Goal: Task Accomplishment & Management: Use online tool/utility

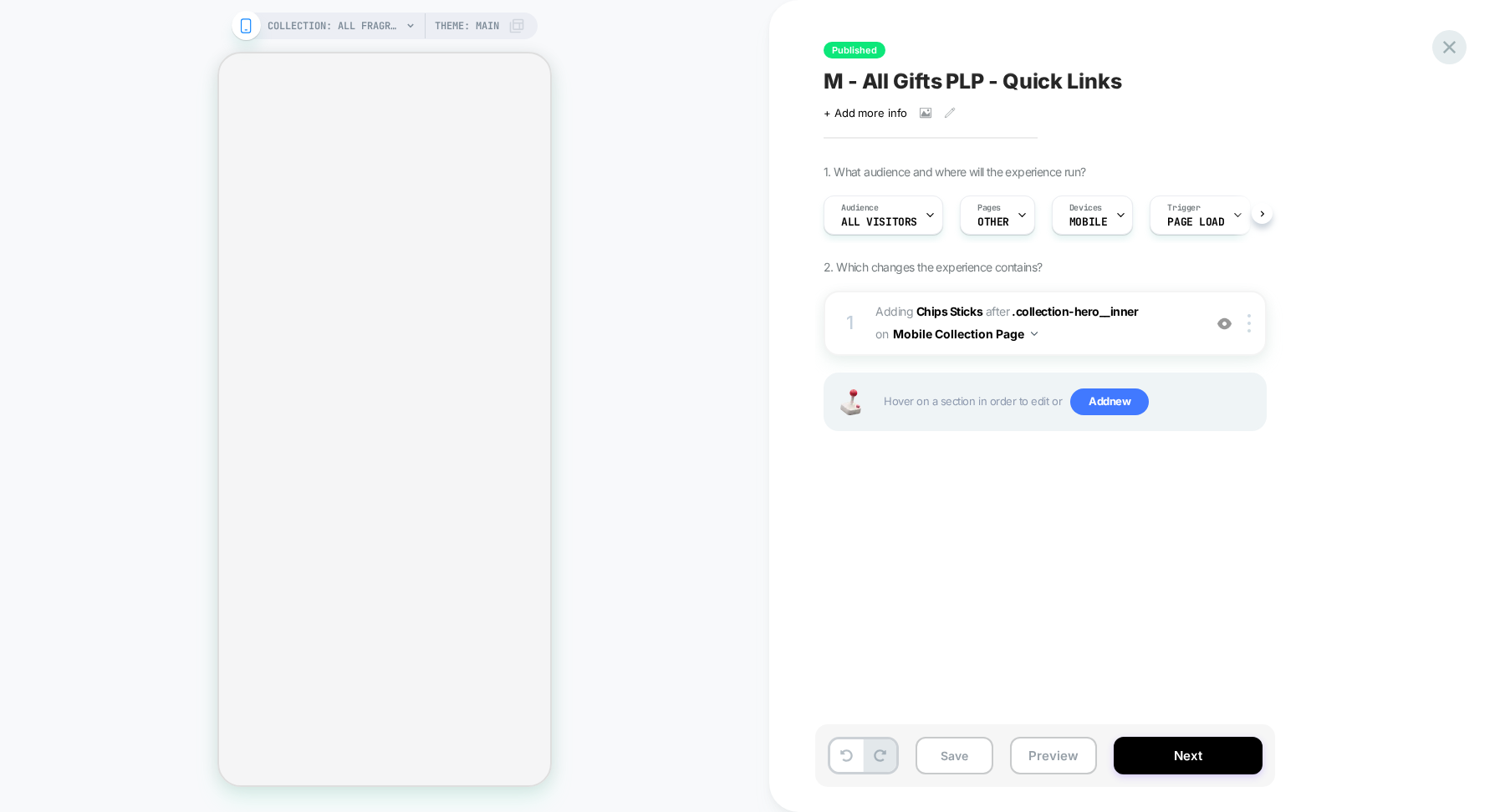
click at [1444, 50] on icon at bounding box center [1449, 47] width 13 height 13
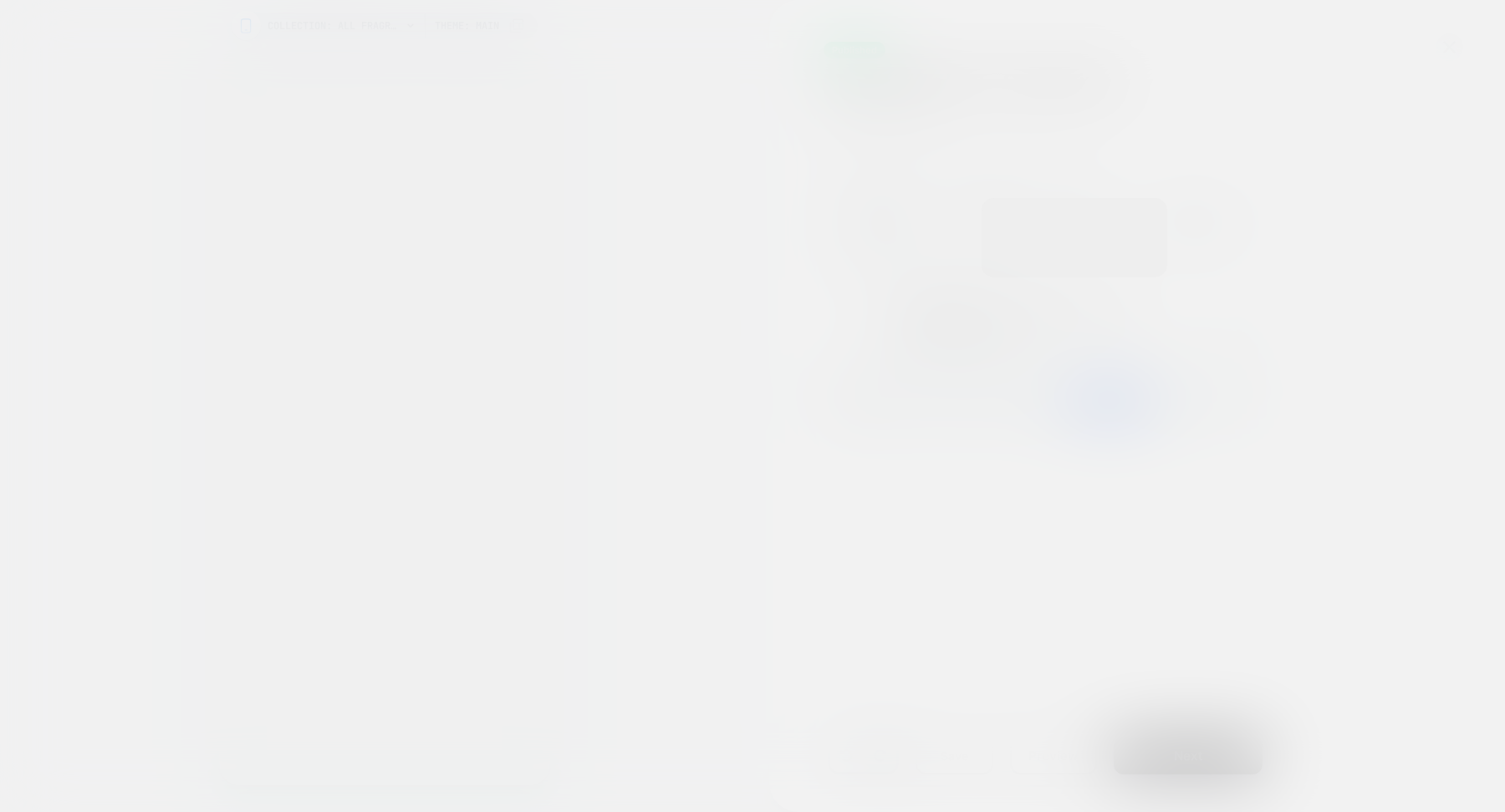
scroll to position [0, 1]
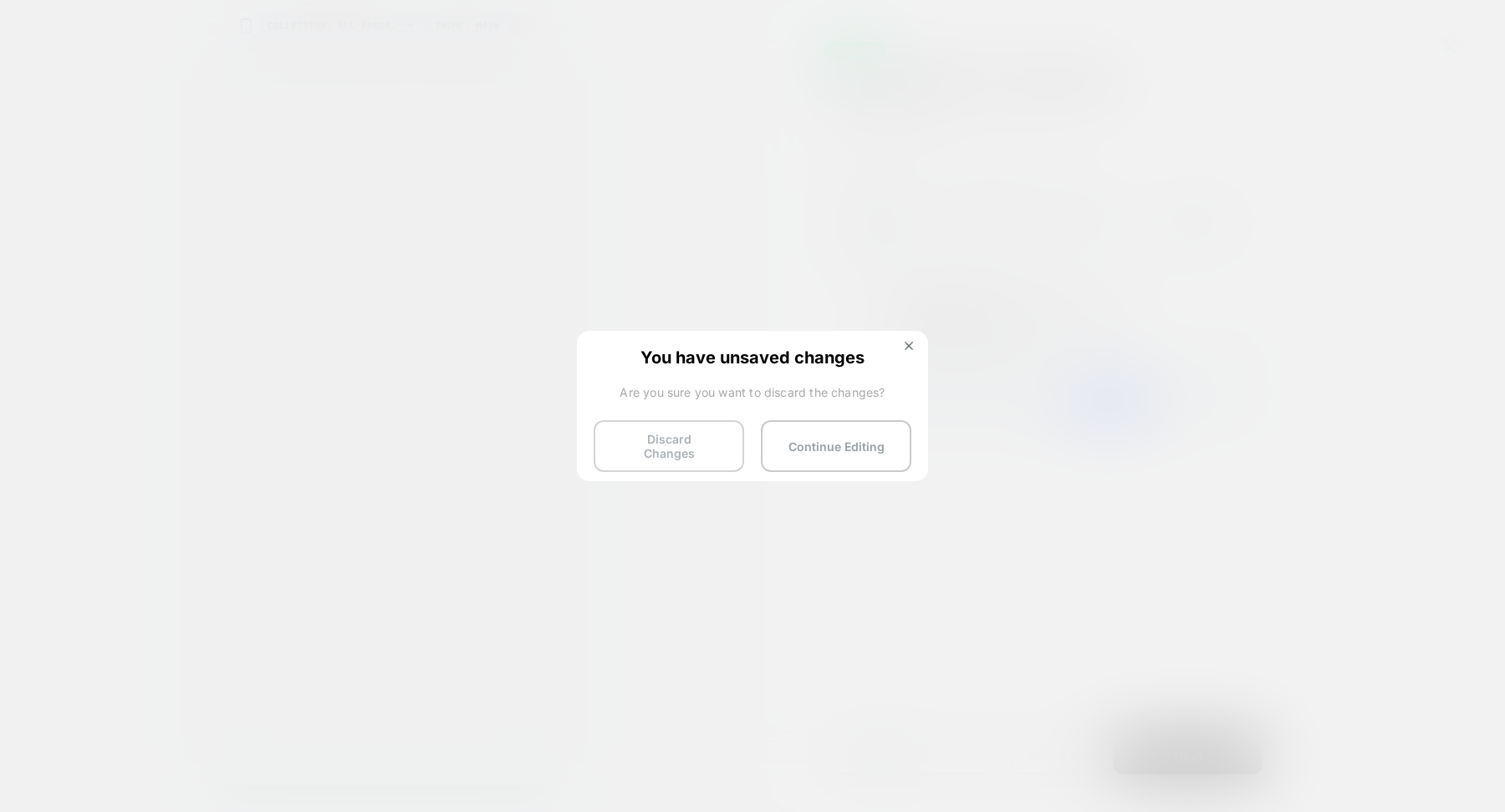
click at [710, 436] on button "Discard Changes" at bounding box center [668, 446] width 151 height 52
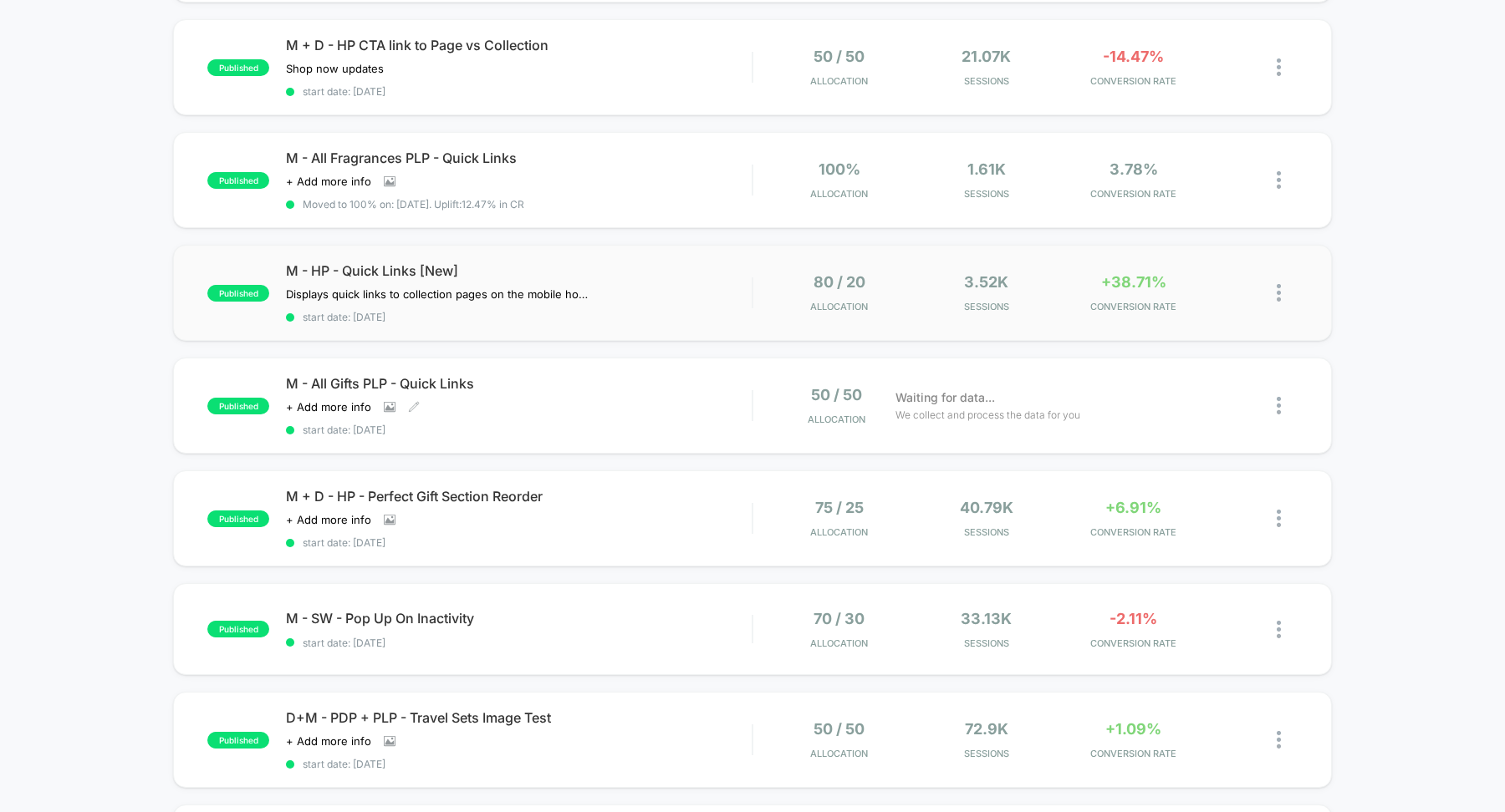
scroll to position [284, 0]
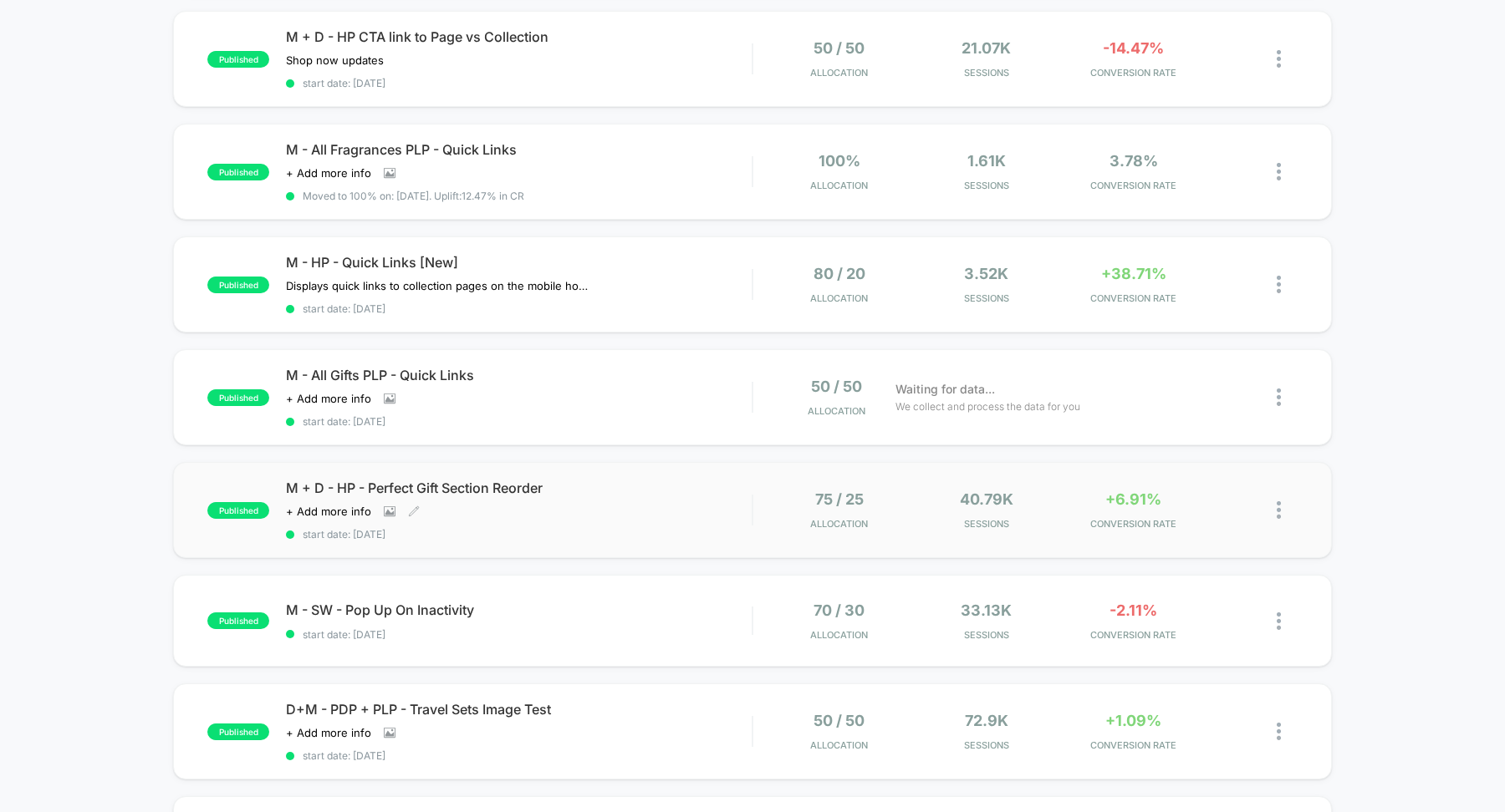
click at [514, 480] on span "M + D - HP - Perfect Gift Section Reorder" at bounding box center [518, 488] width 466 height 17
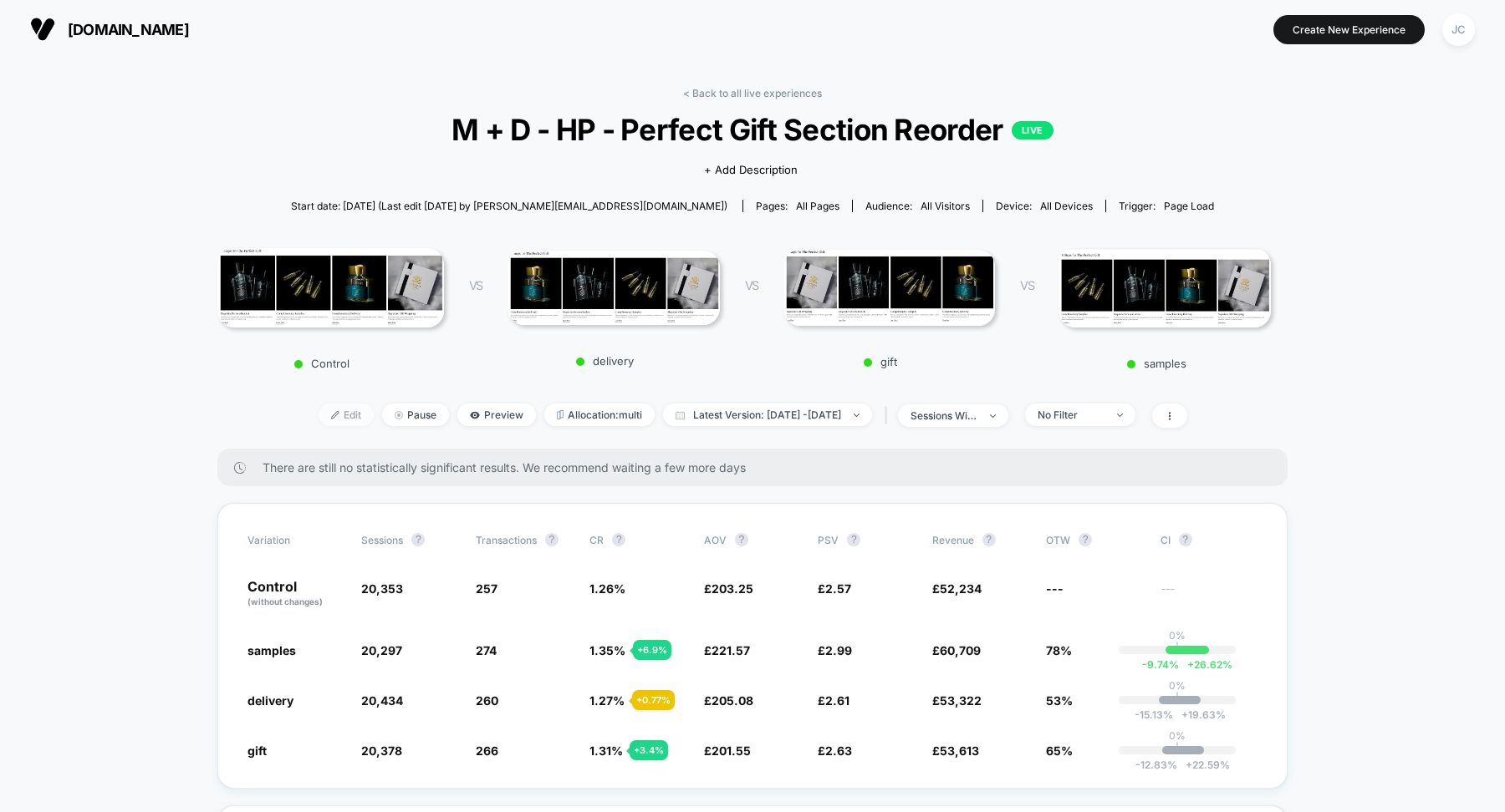
click at [319, 416] on span "Edit" at bounding box center [345, 414] width 55 height 23
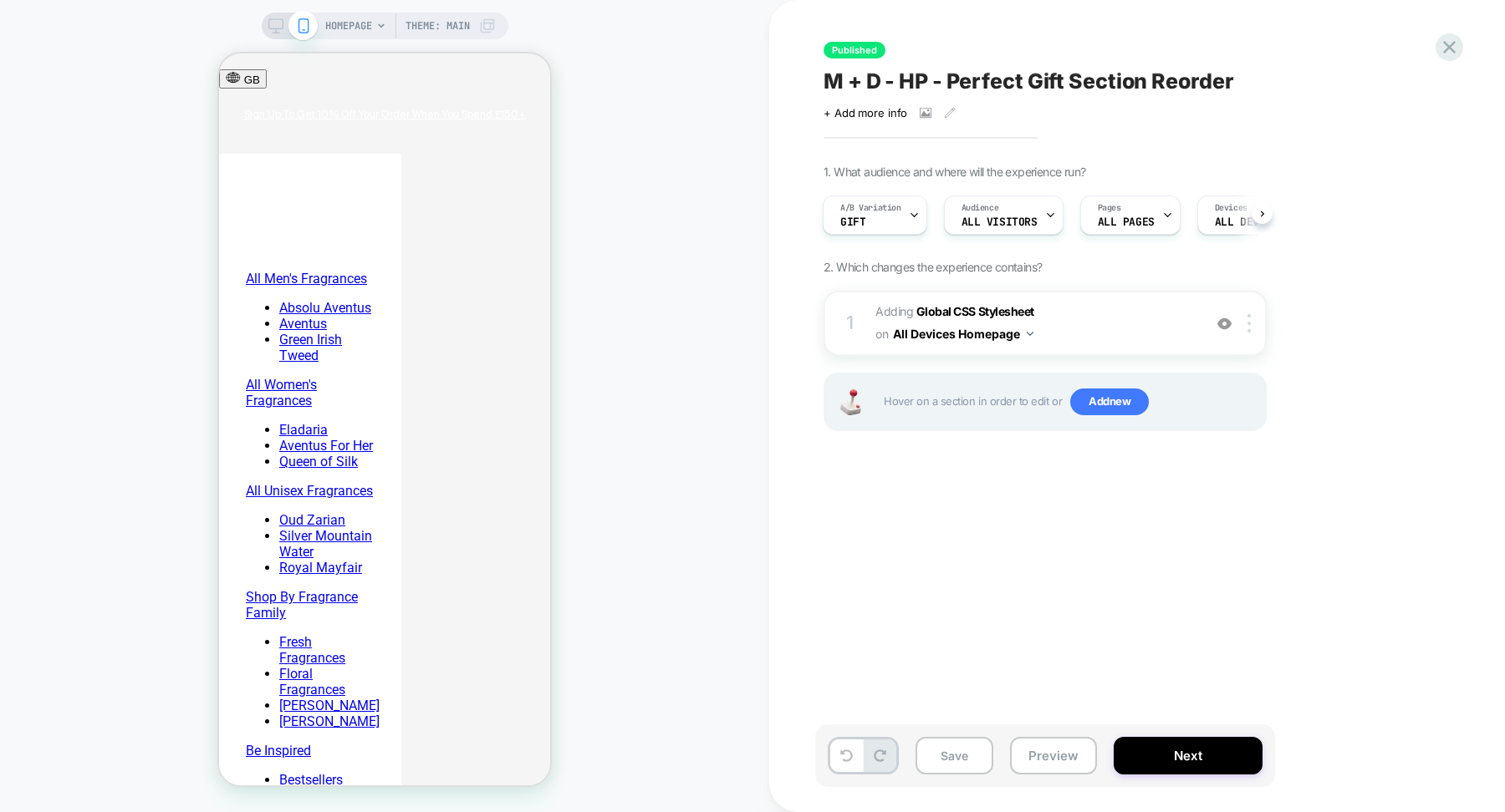
scroll to position [2306, 0]
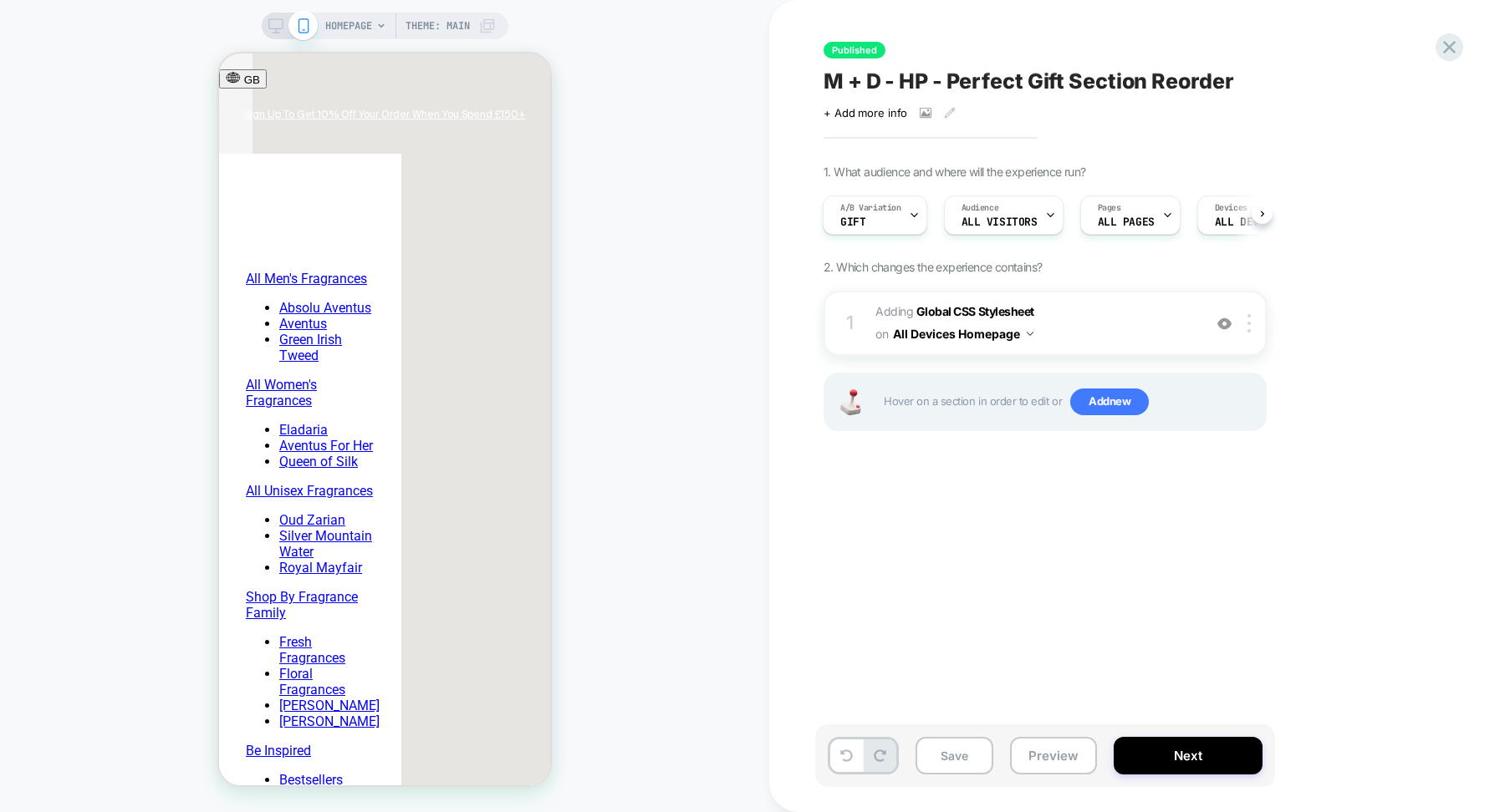
click at [479, 23] on div "HOMEPAGE Theme: MAIN" at bounding box center [410, 26] width 170 height 27
click at [487, 24] on icon at bounding box center [487, 26] width 17 height 17
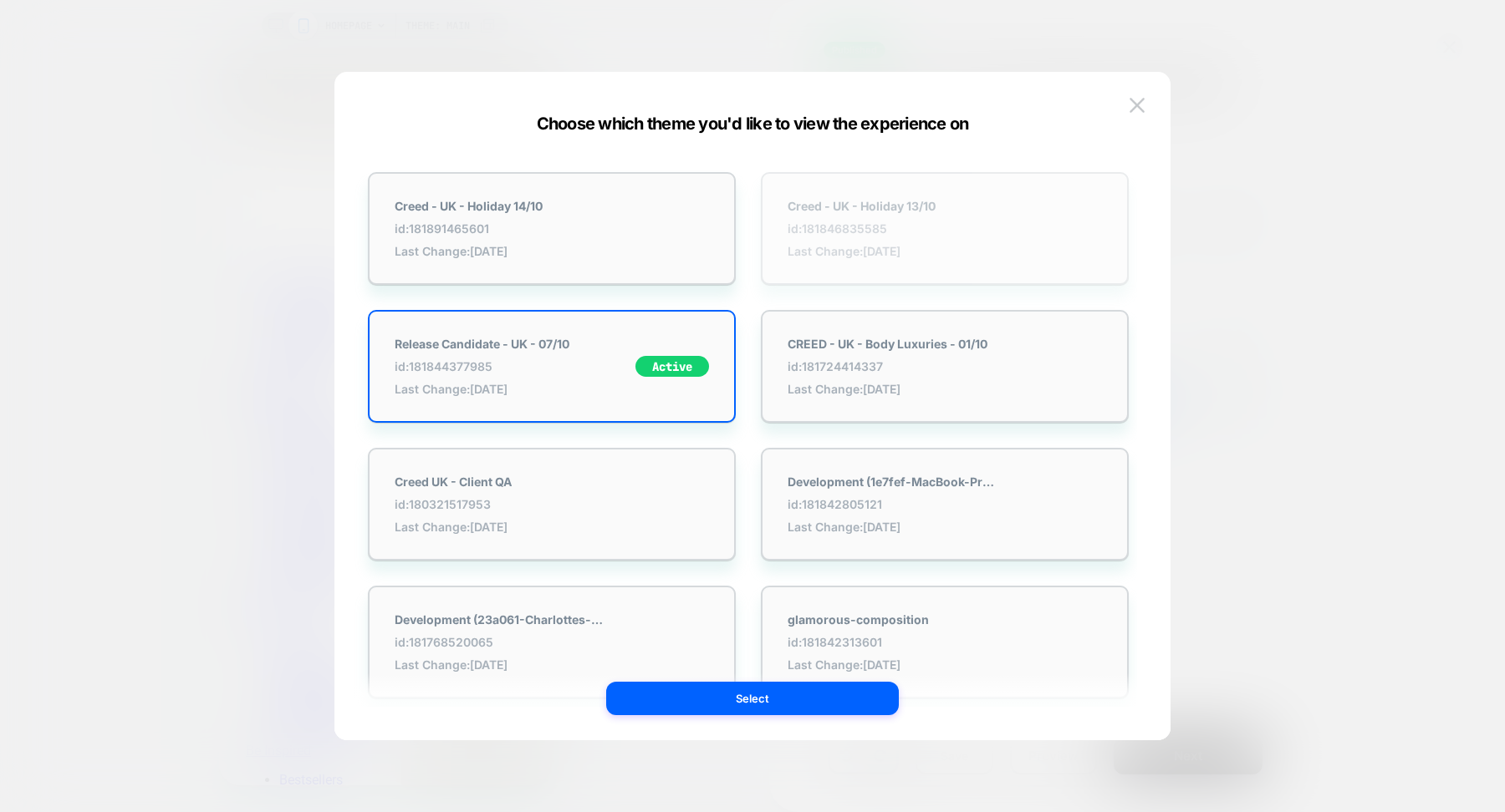
click at [932, 216] on div "Creed - UK - Holiday 13/10 id: 181846835585 Last Change: [DATE]" at bounding box center [862, 228] width 148 height 59
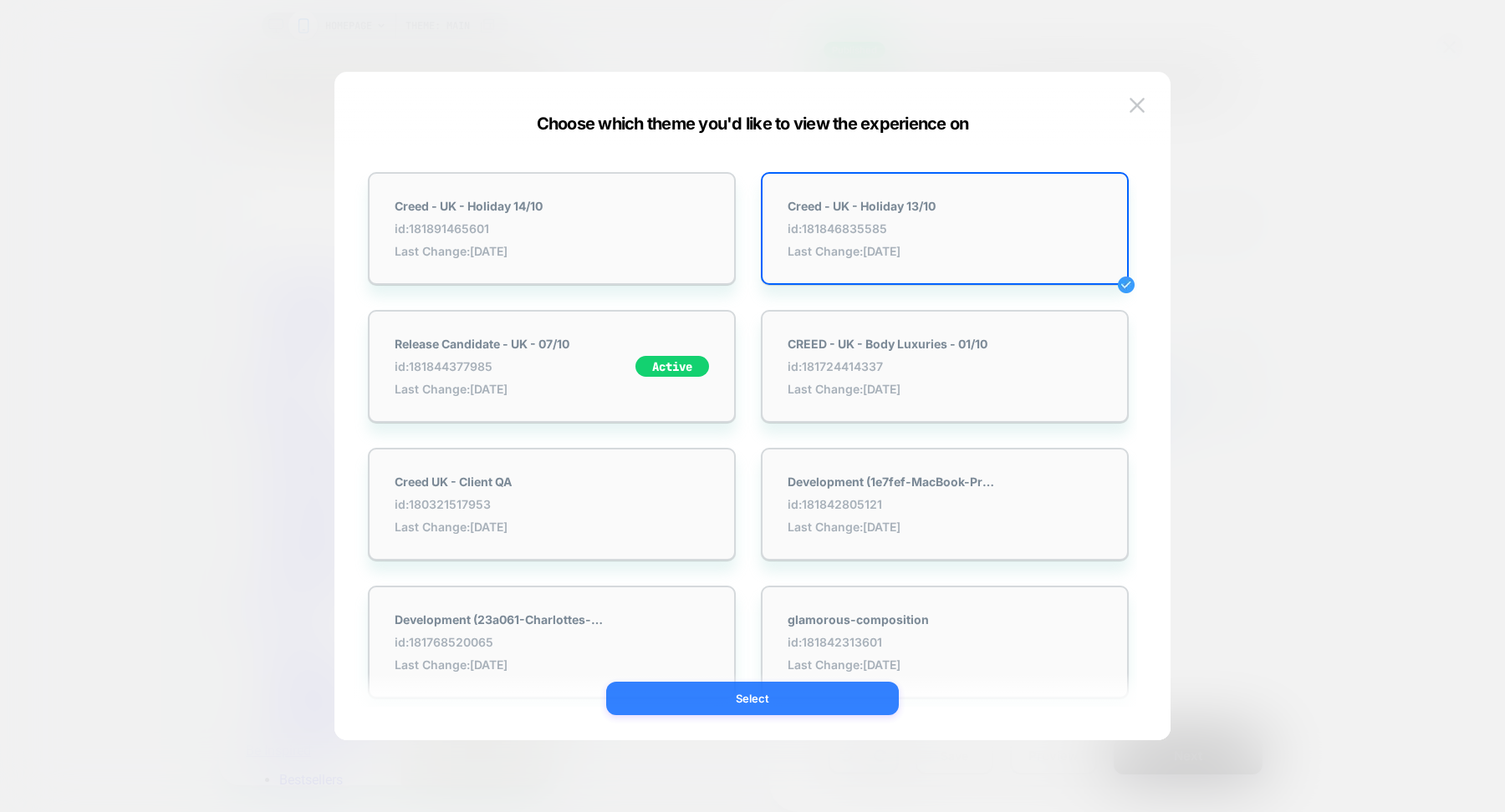
click at [698, 694] on button "Select" at bounding box center [752, 699] width 292 height 34
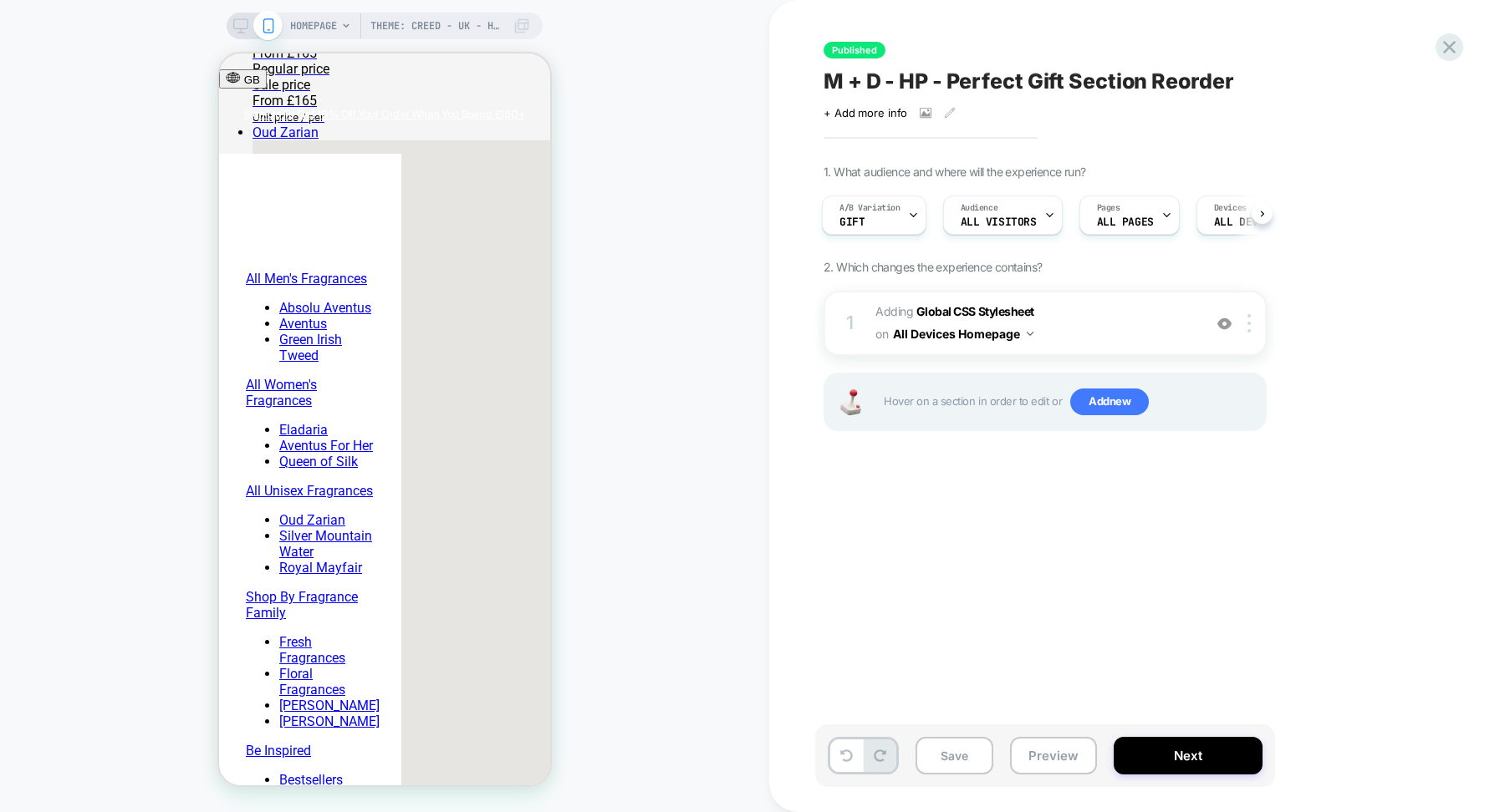
scroll to position [1952, 0]
click at [1063, 760] on button "Preview" at bounding box center [1052, 756] width 87 height 38
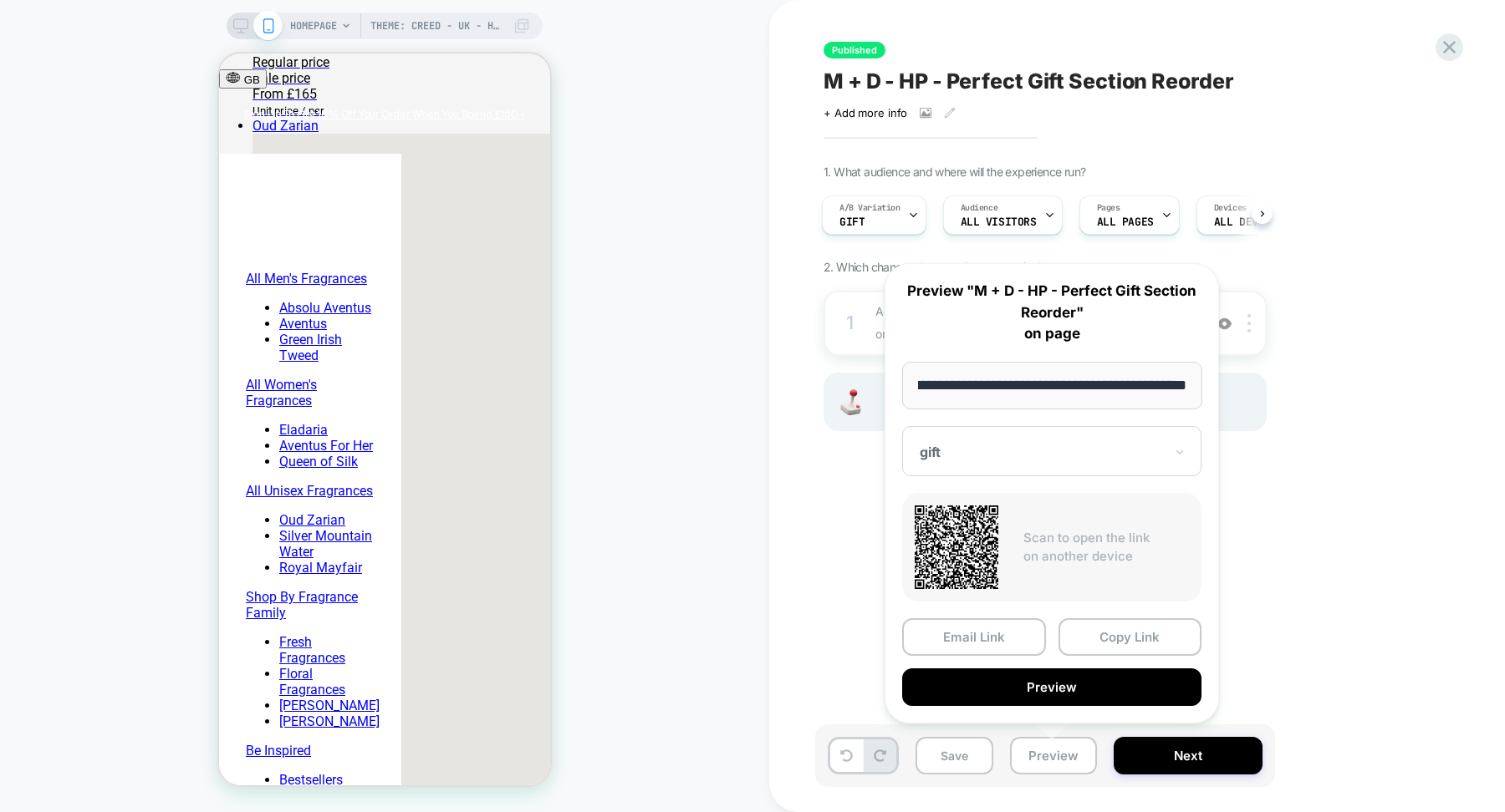
scroll to position [0, 0]
click at [1454, 44] on icon at bounding box center [1449, 47] width 23 height 23
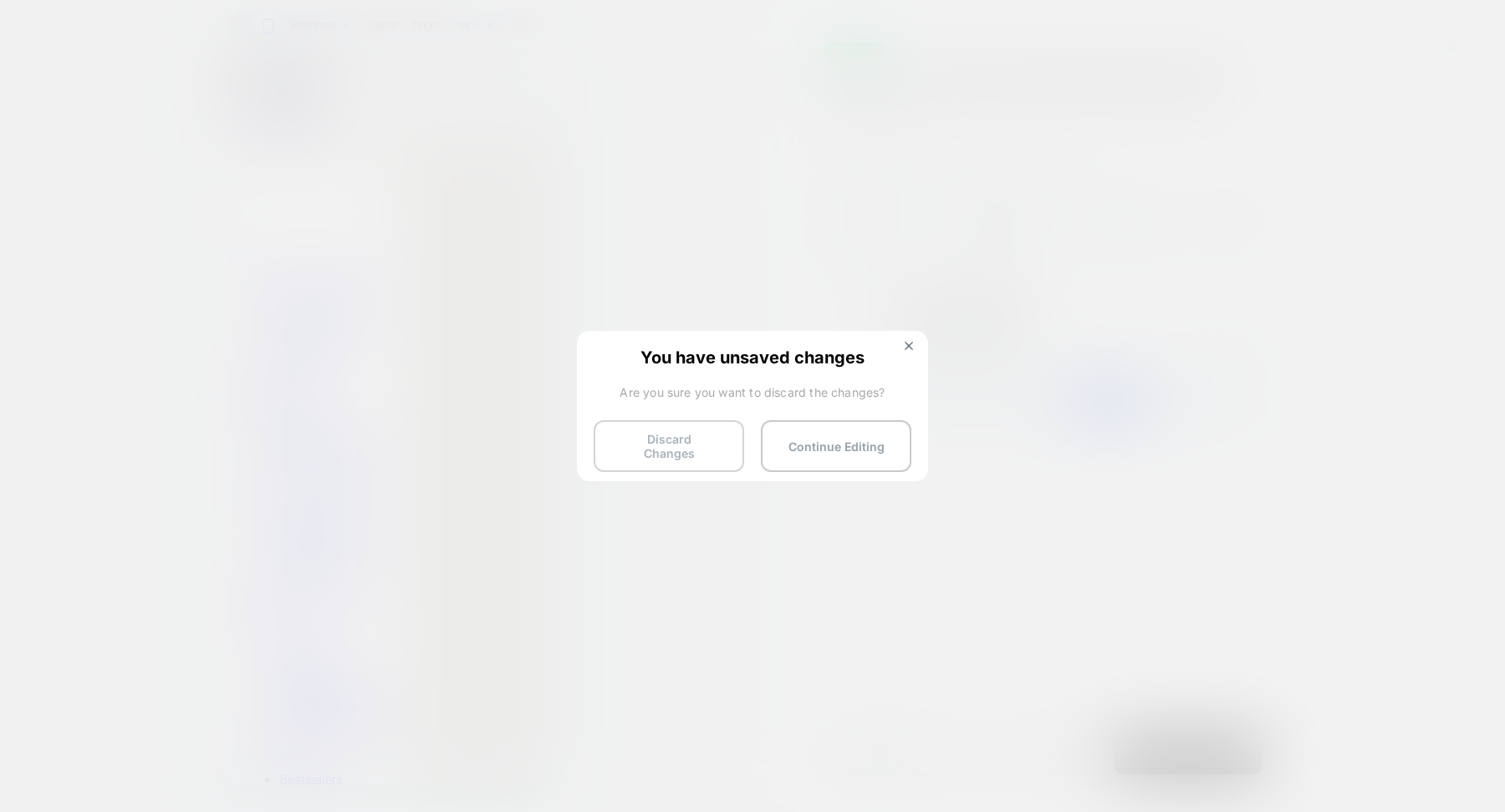
click at [672, 443] on button "Discard Changes" at bounding box center [668, 446] width 151 height 52
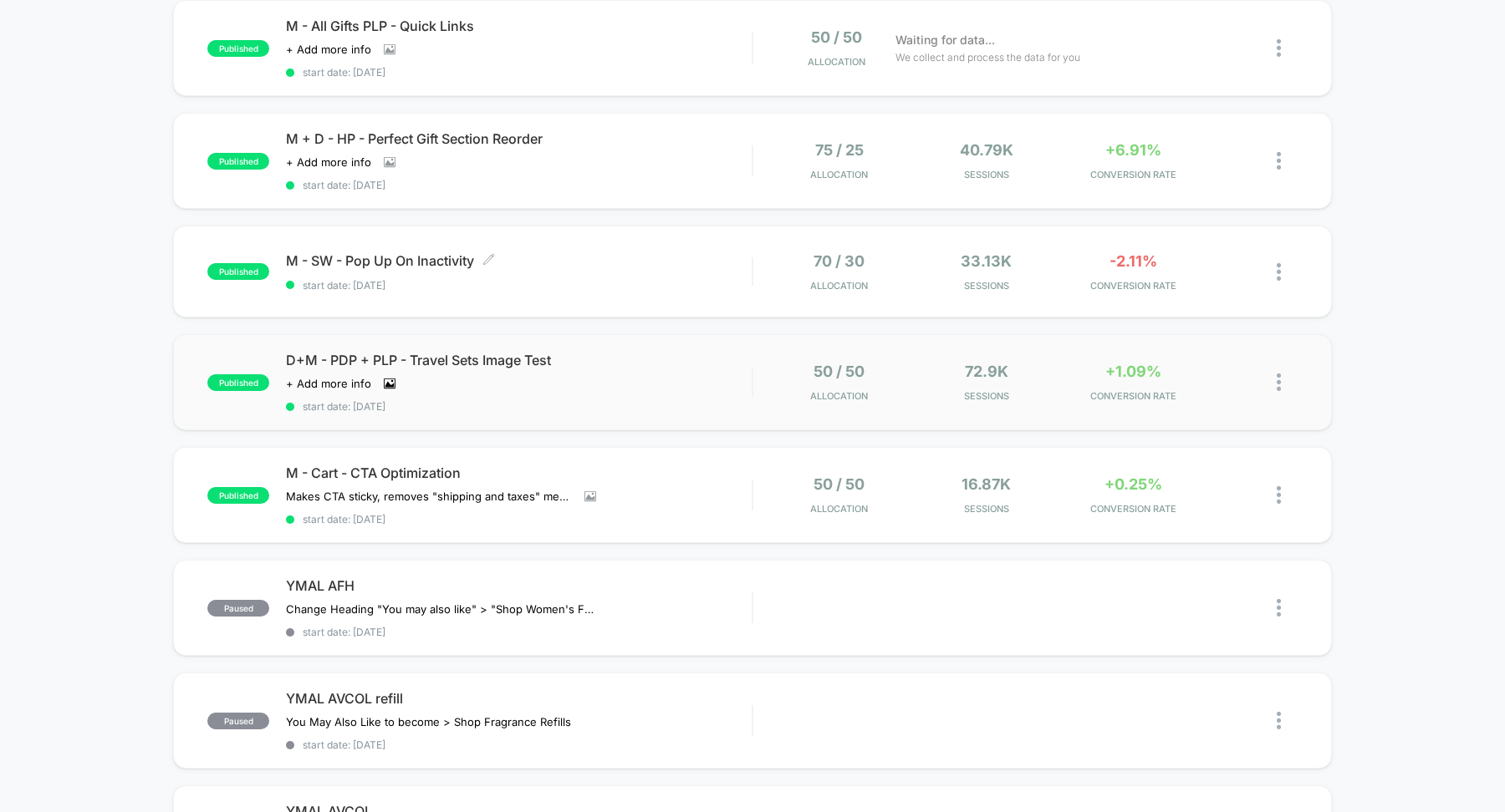
scroll to position [636, 0]
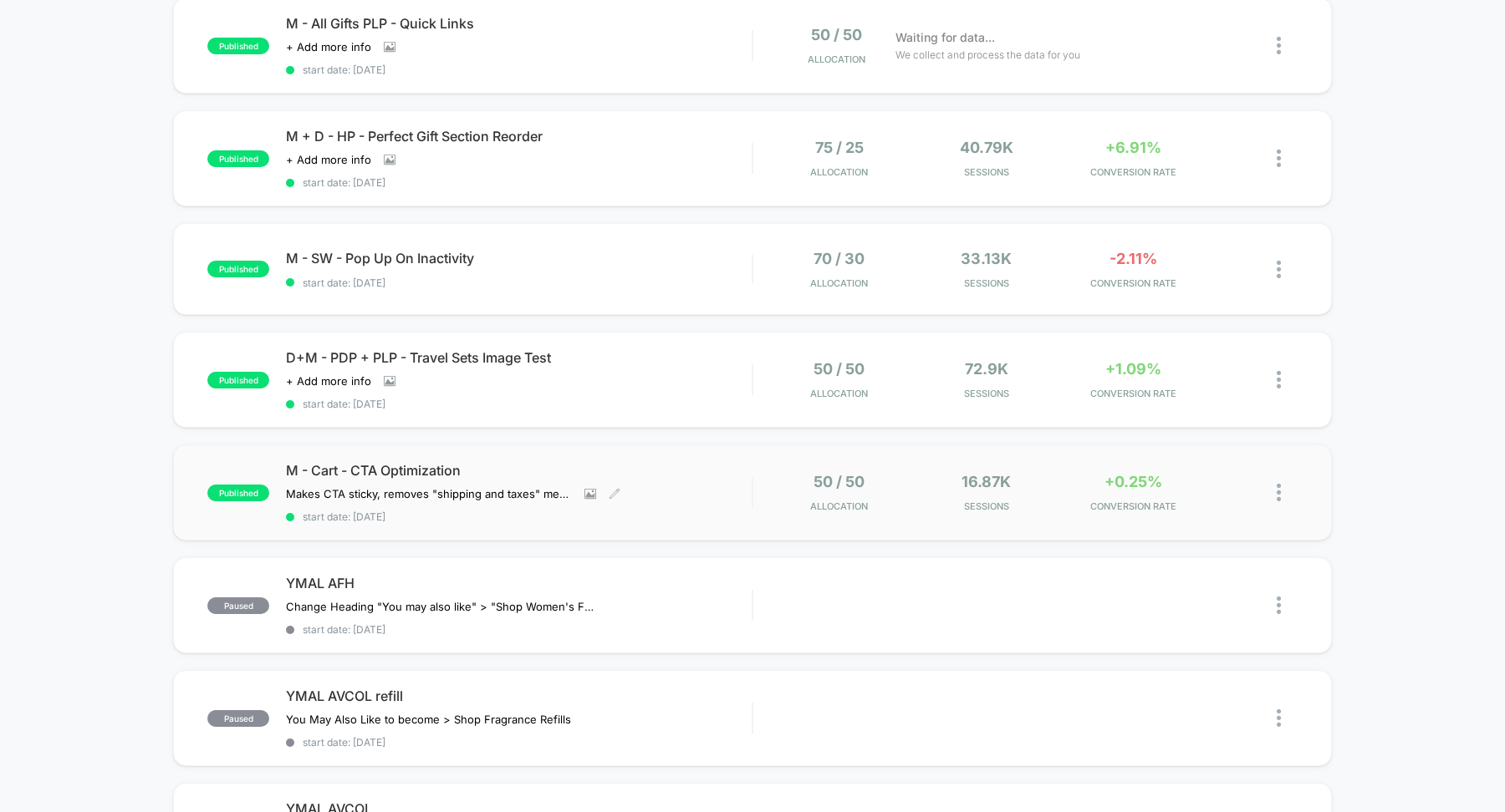
click at [387, 464] on span "M - Cart - CTA Optimization" at bounding box center [518, 471] width 466 height 17
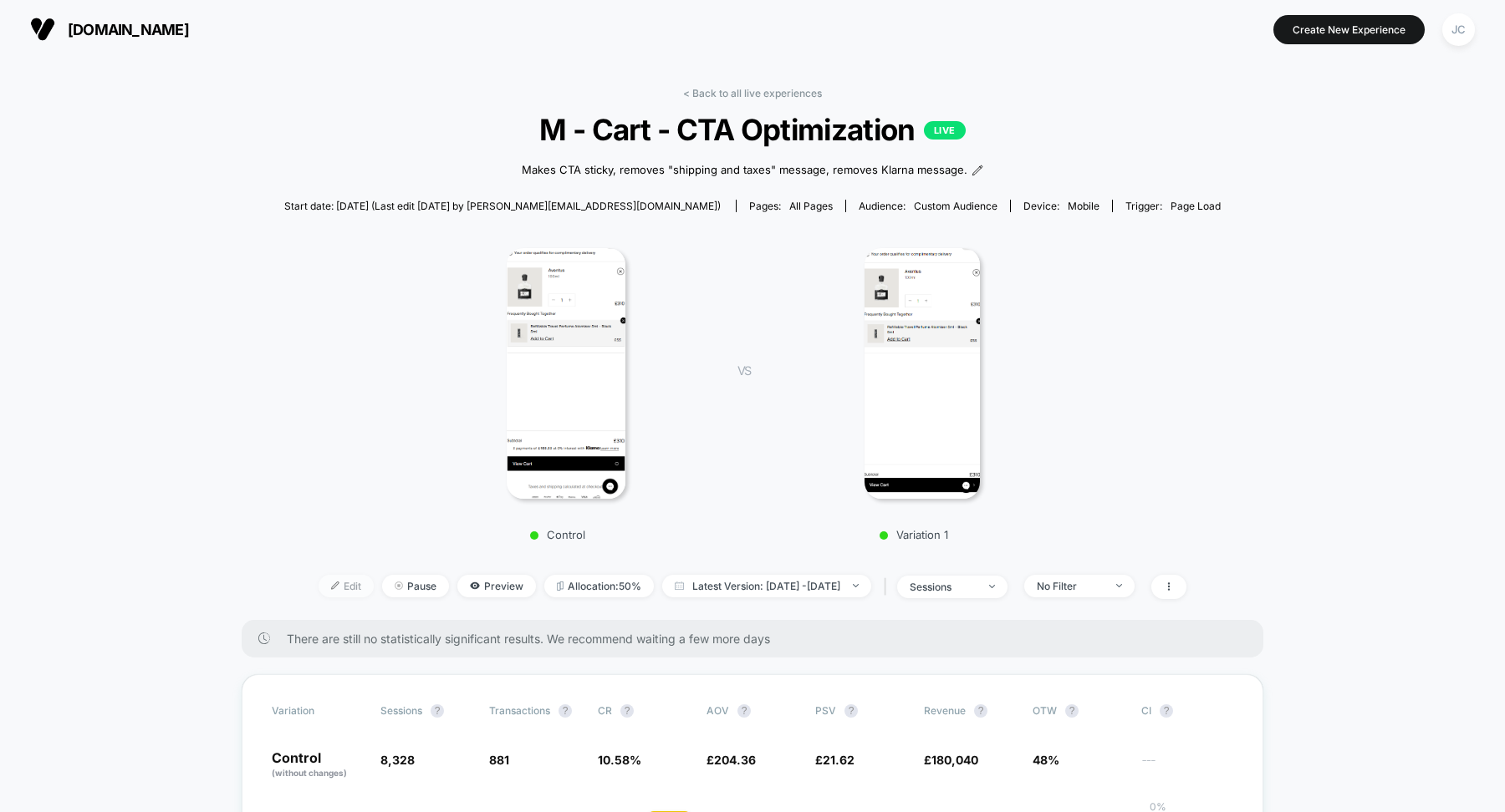
click at [319, 577] on span "Edit" at bounding box center [345, 586] width 55 height 23
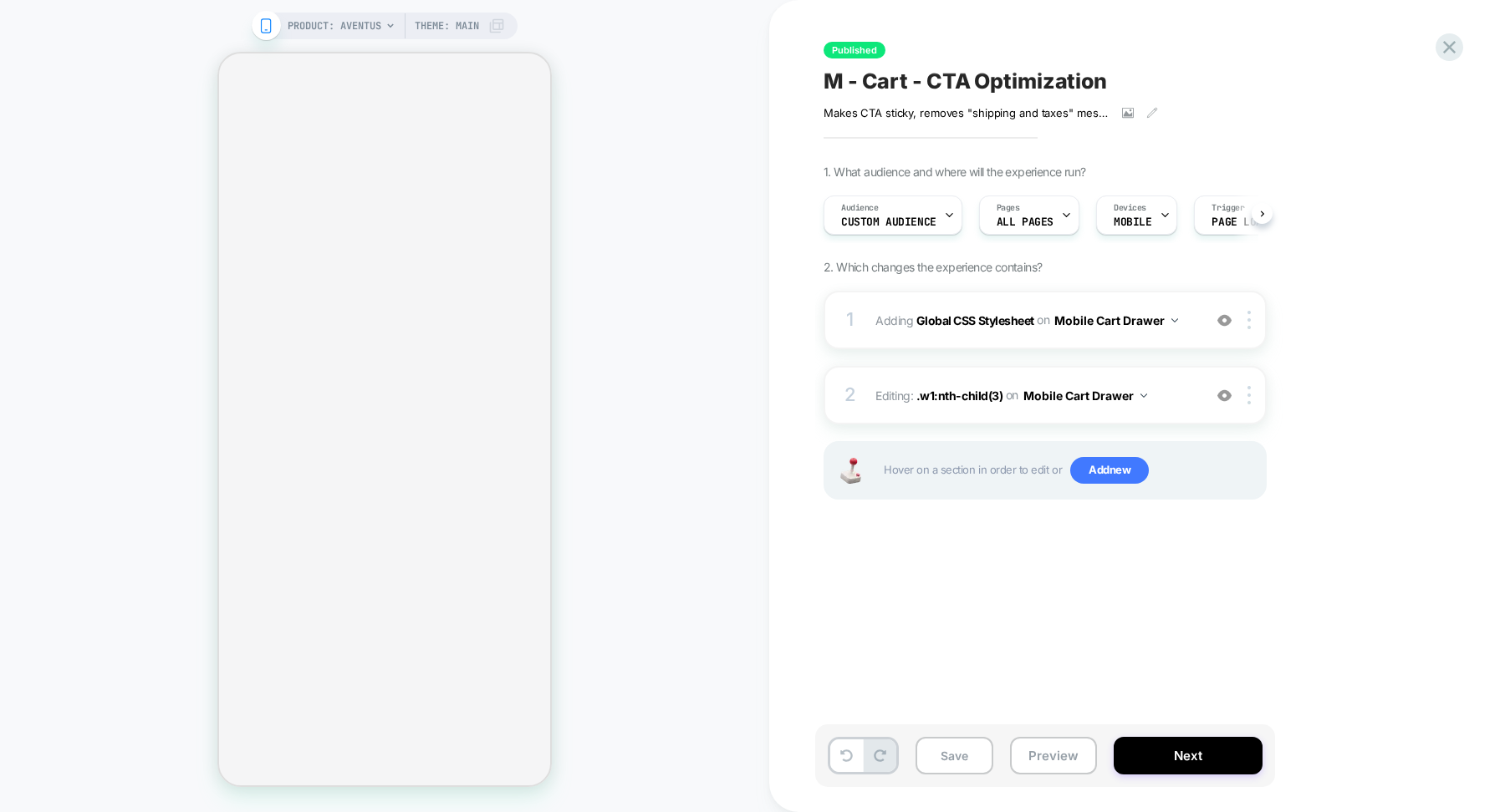
scroll to position [0, 1]
click at [450, 39] on span "Theme: MAIN" at bounding box center [447, 26] width 64 height 27
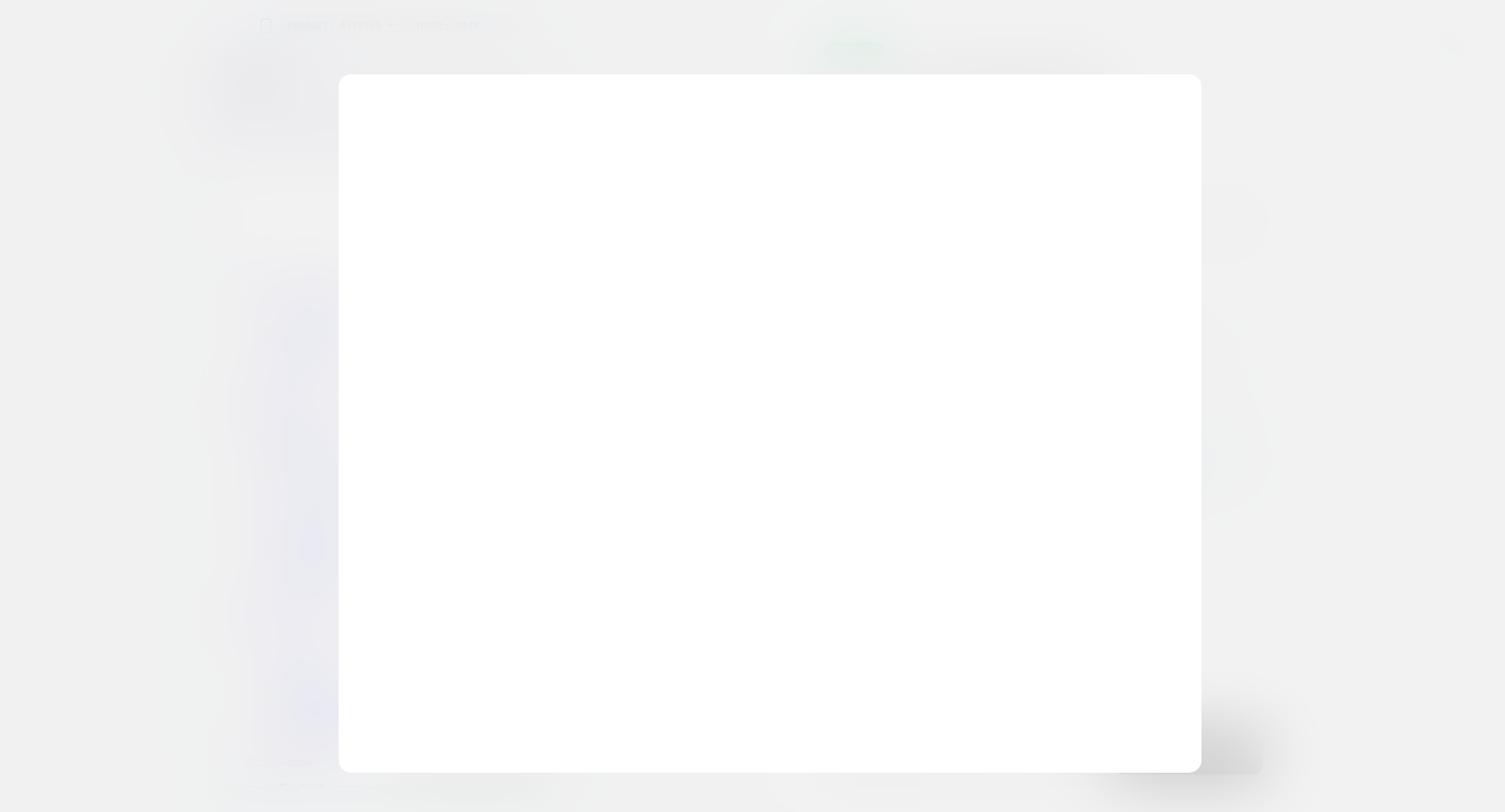
scroll to position [0, 0]
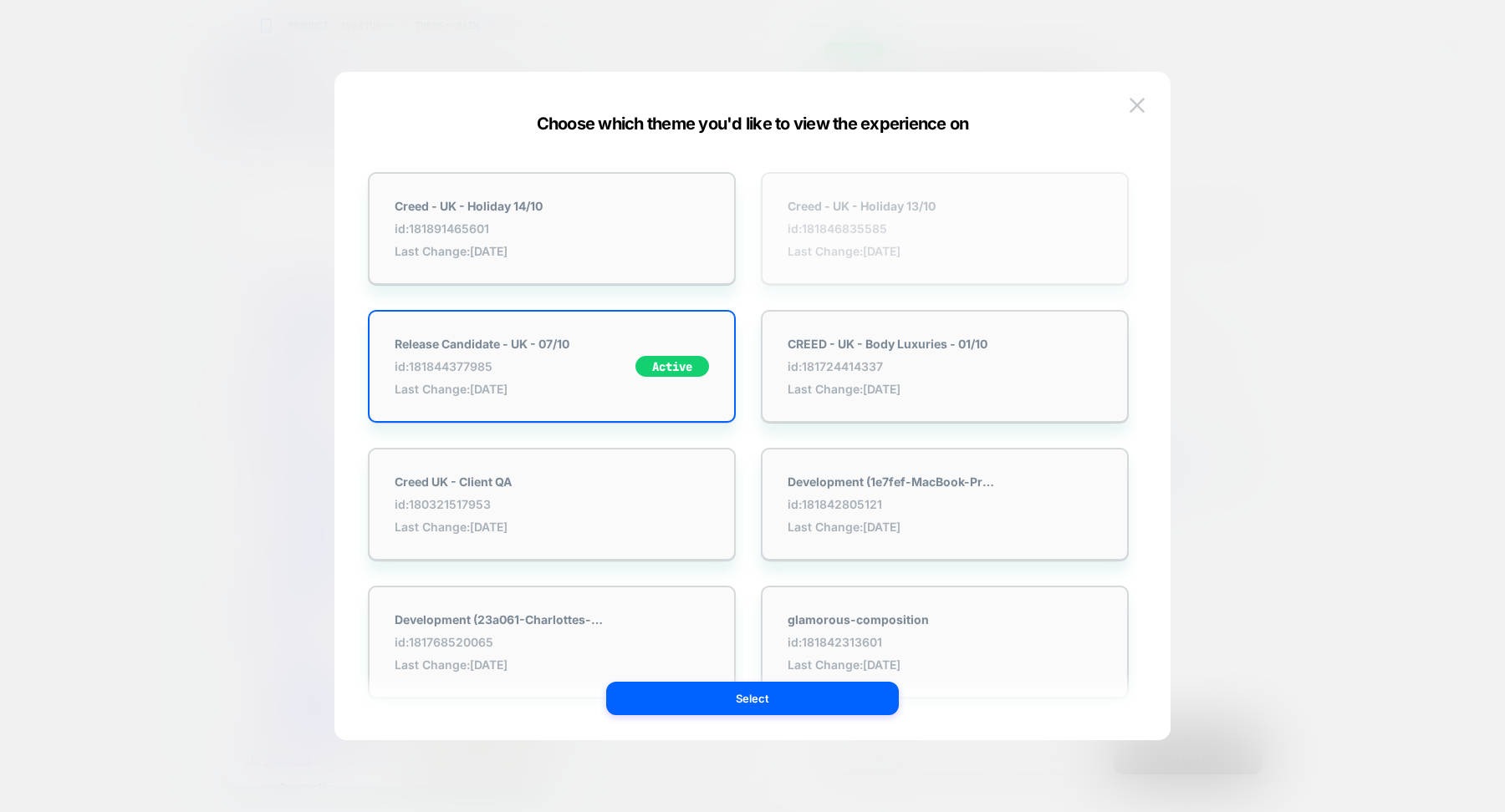
click at [894, 216] on div "Creed - UK - Holiday 13/10 id: 181846835585 Last Change: [DATE]" at bounding box center [862, 228] width 148 height 59
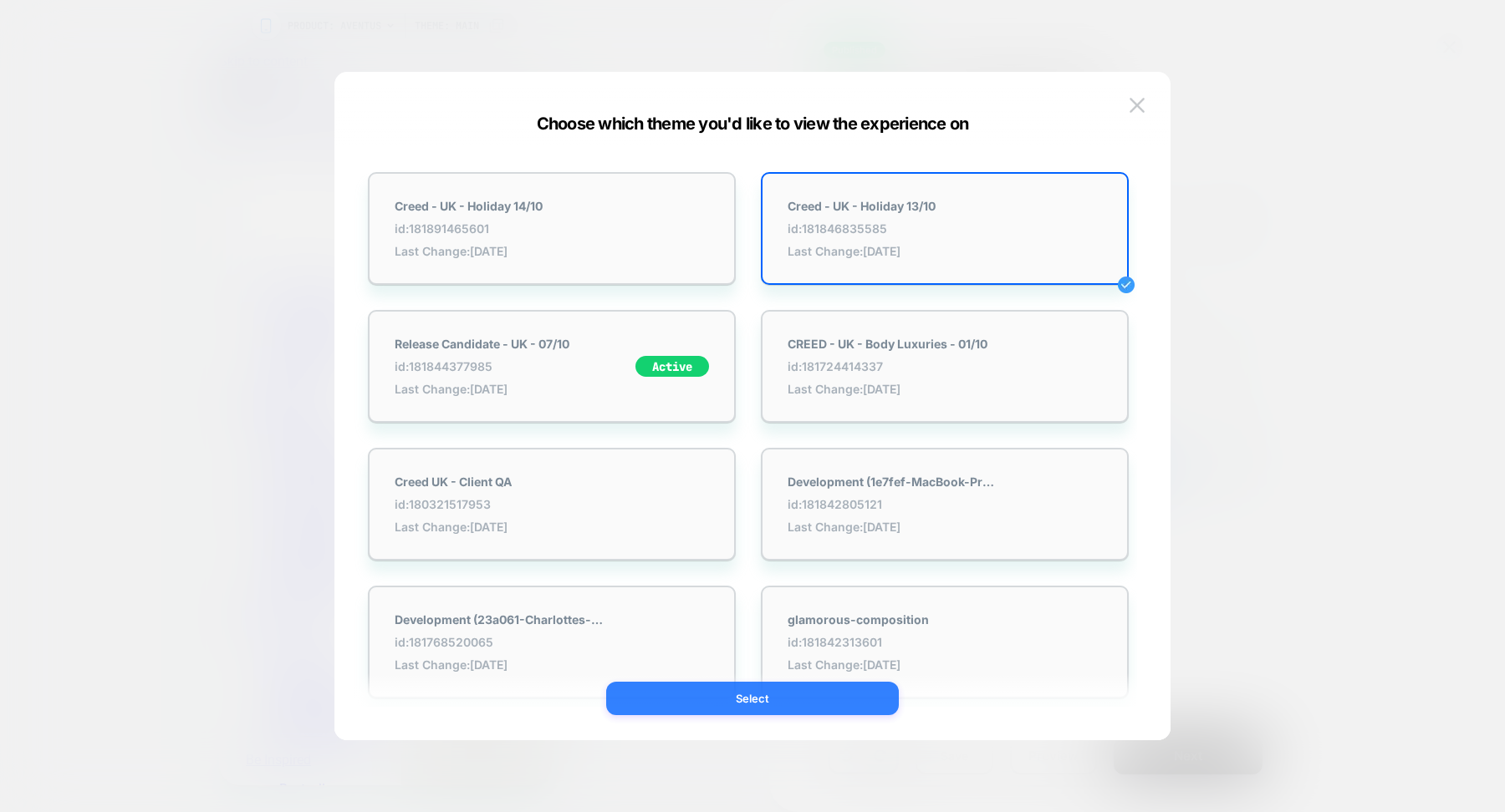
click at [791, 688] on button "Select" at bounding box center [752, 699] width 292 height 34
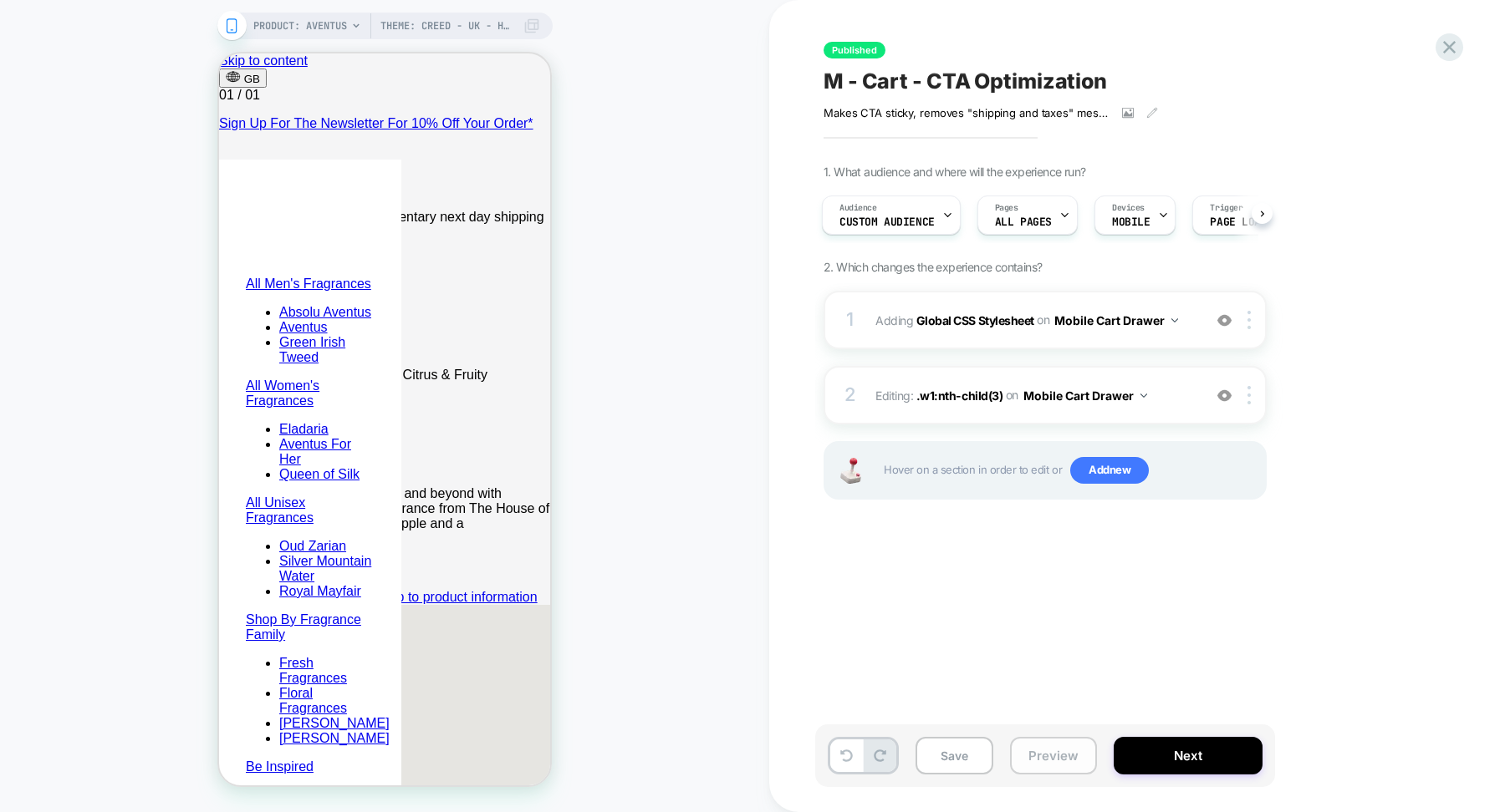
click at [1038, 760] on button "Preview" at bounding box center [1052, 756] width 87 height 38
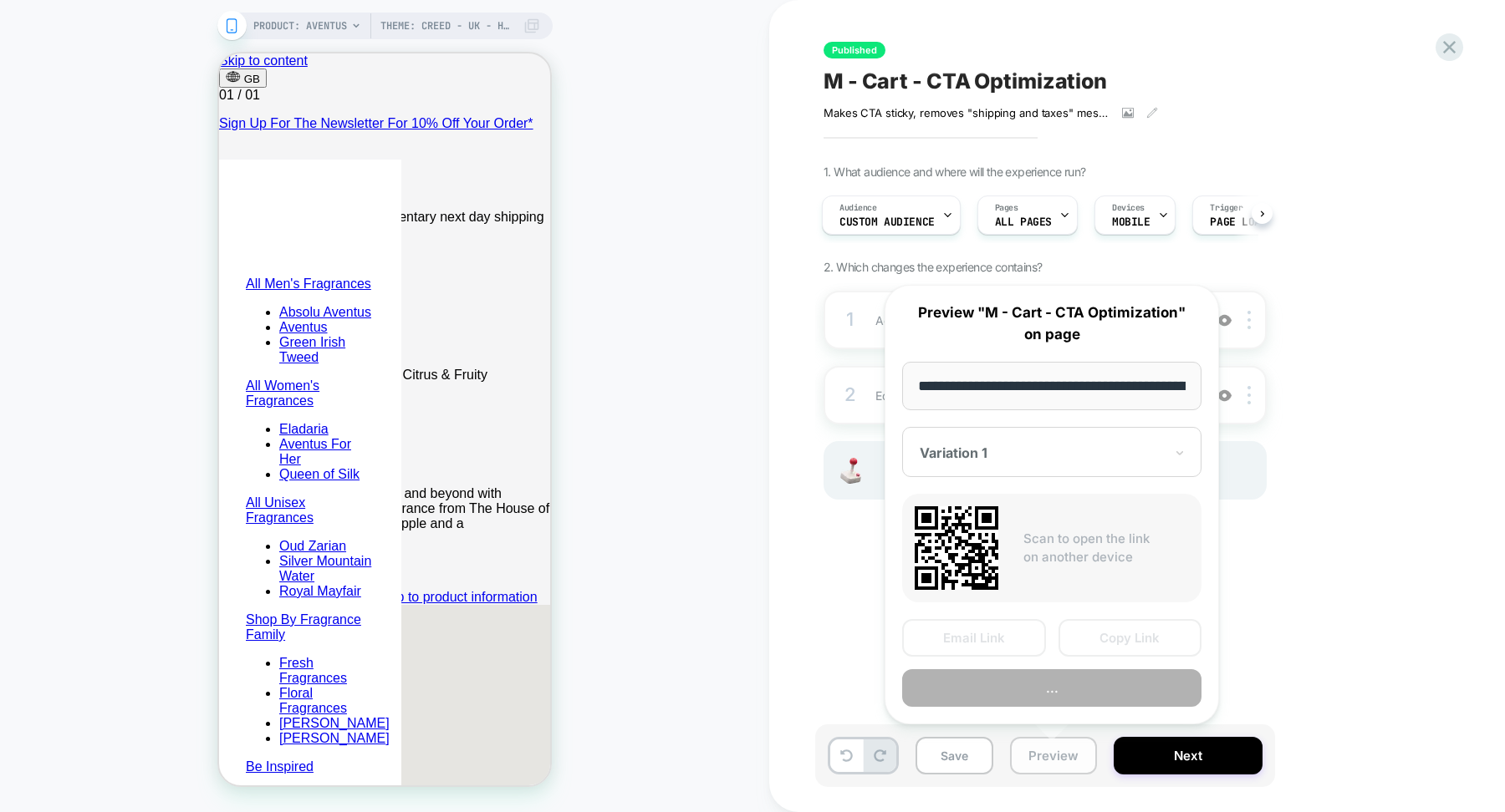
scroll to position [0, 319]
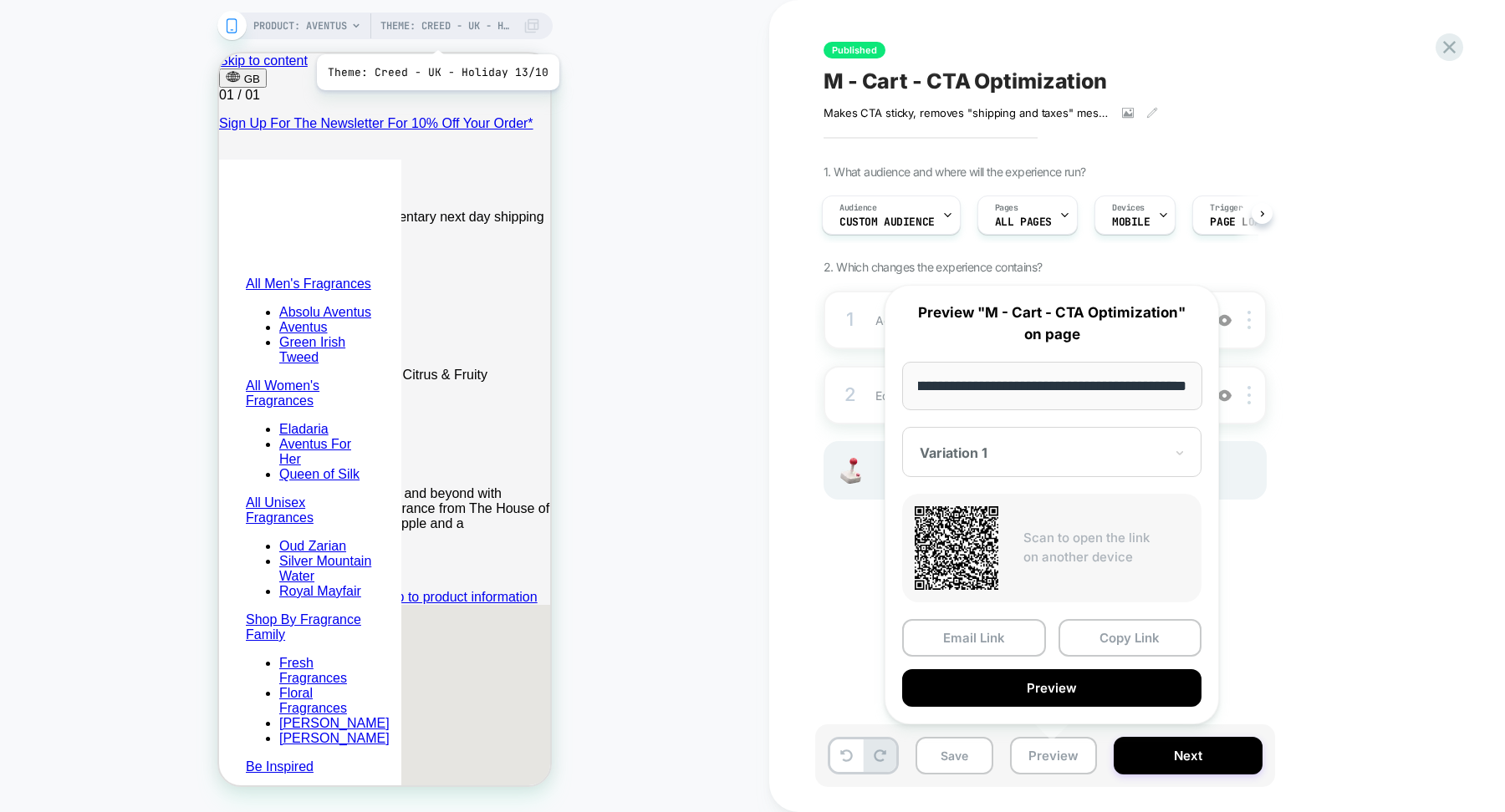
click at [435, 34] on span "Theme: Creed - UK - Holiday 13/10" at bounding box center [447, 26] width 134 height 27
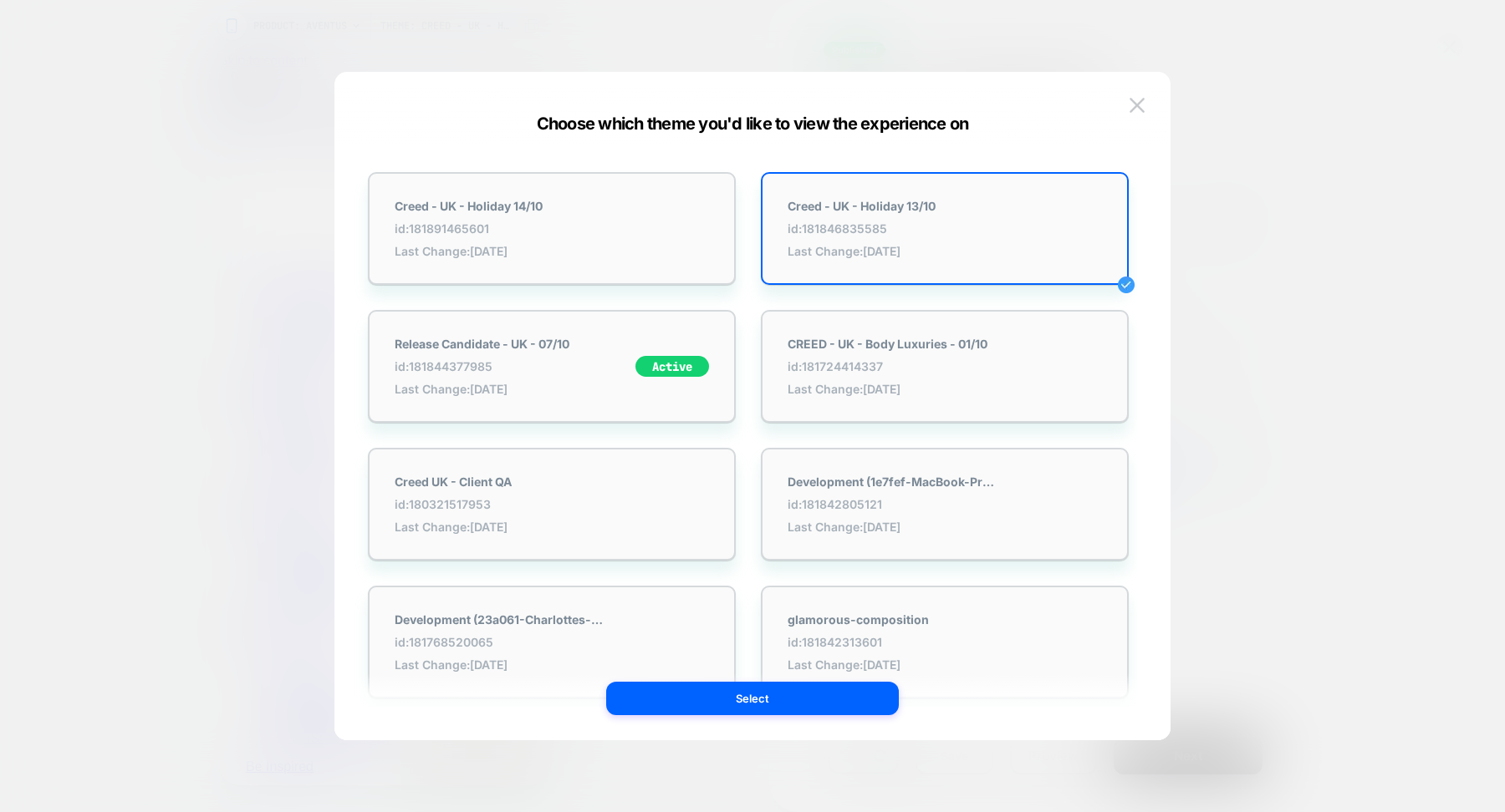
click at [1240, 271] on div at bounding box center [752, 406] width 1505 height 812
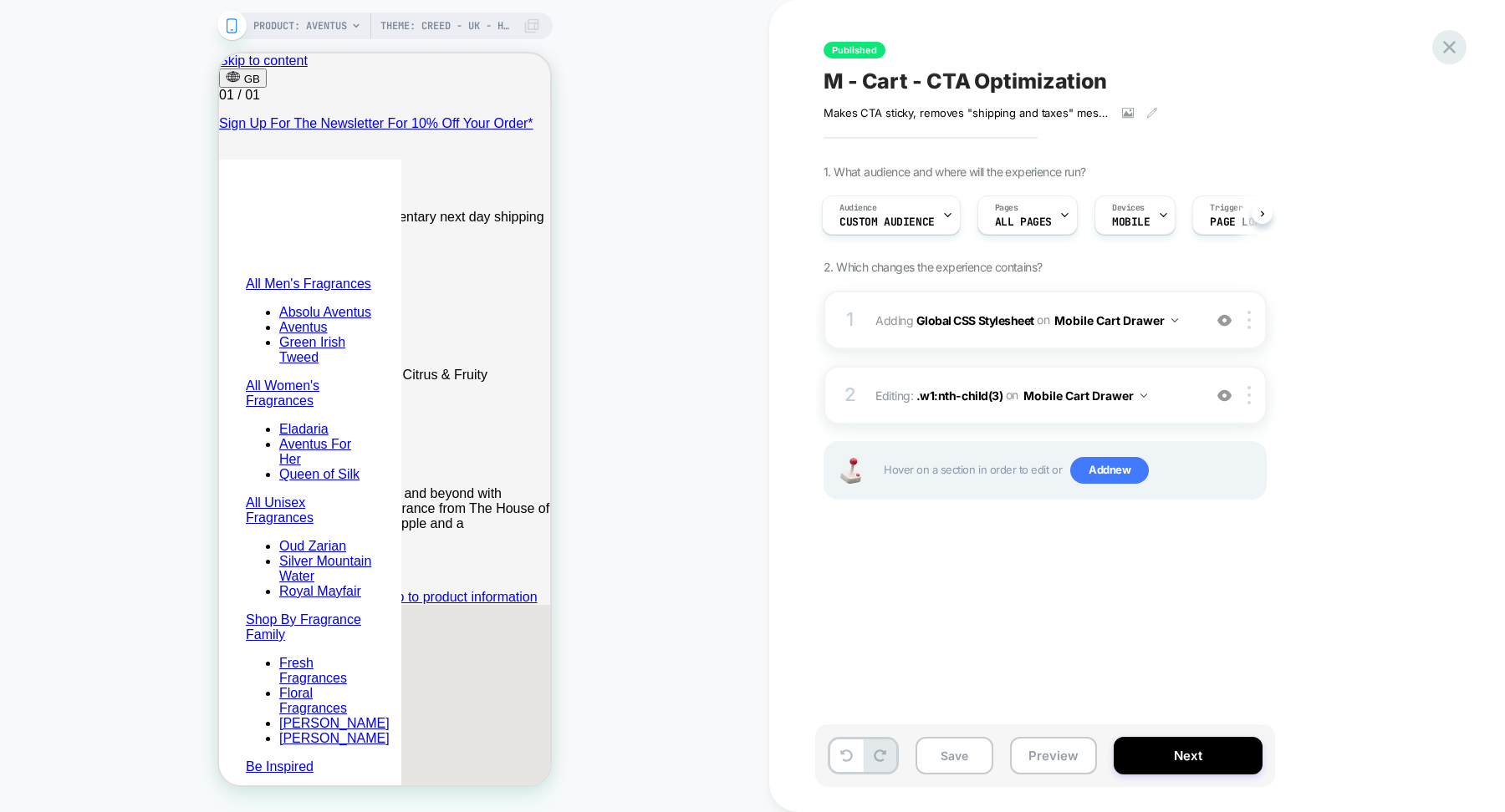
click at [1445, 40] on icon at bounding box center [1449, 47] width 23 height 23
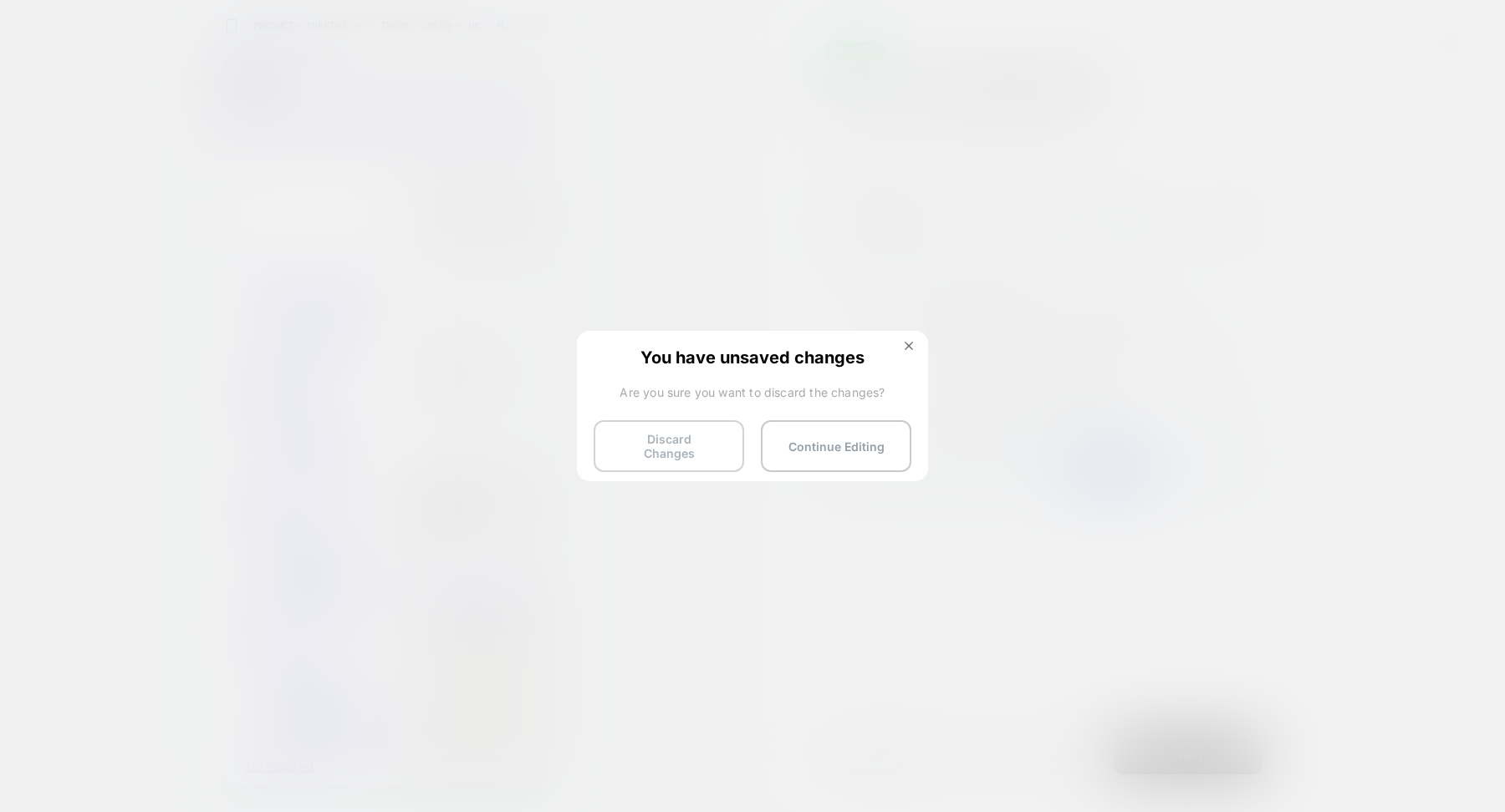
click at [682, 447] on button "Discard Changes" at bounding box center [668, 446] width 151 height 52
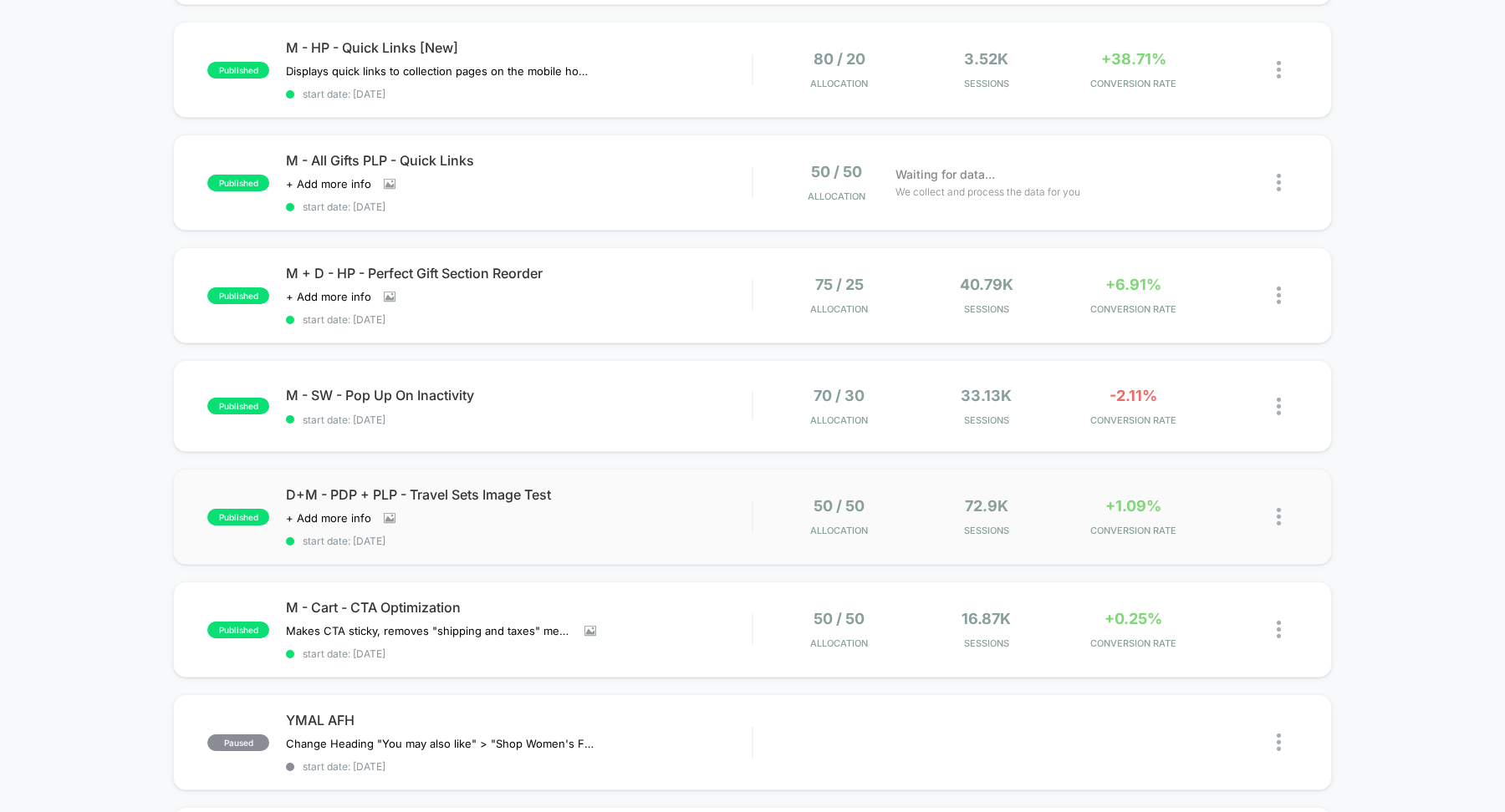
scroll to position [495, 0]
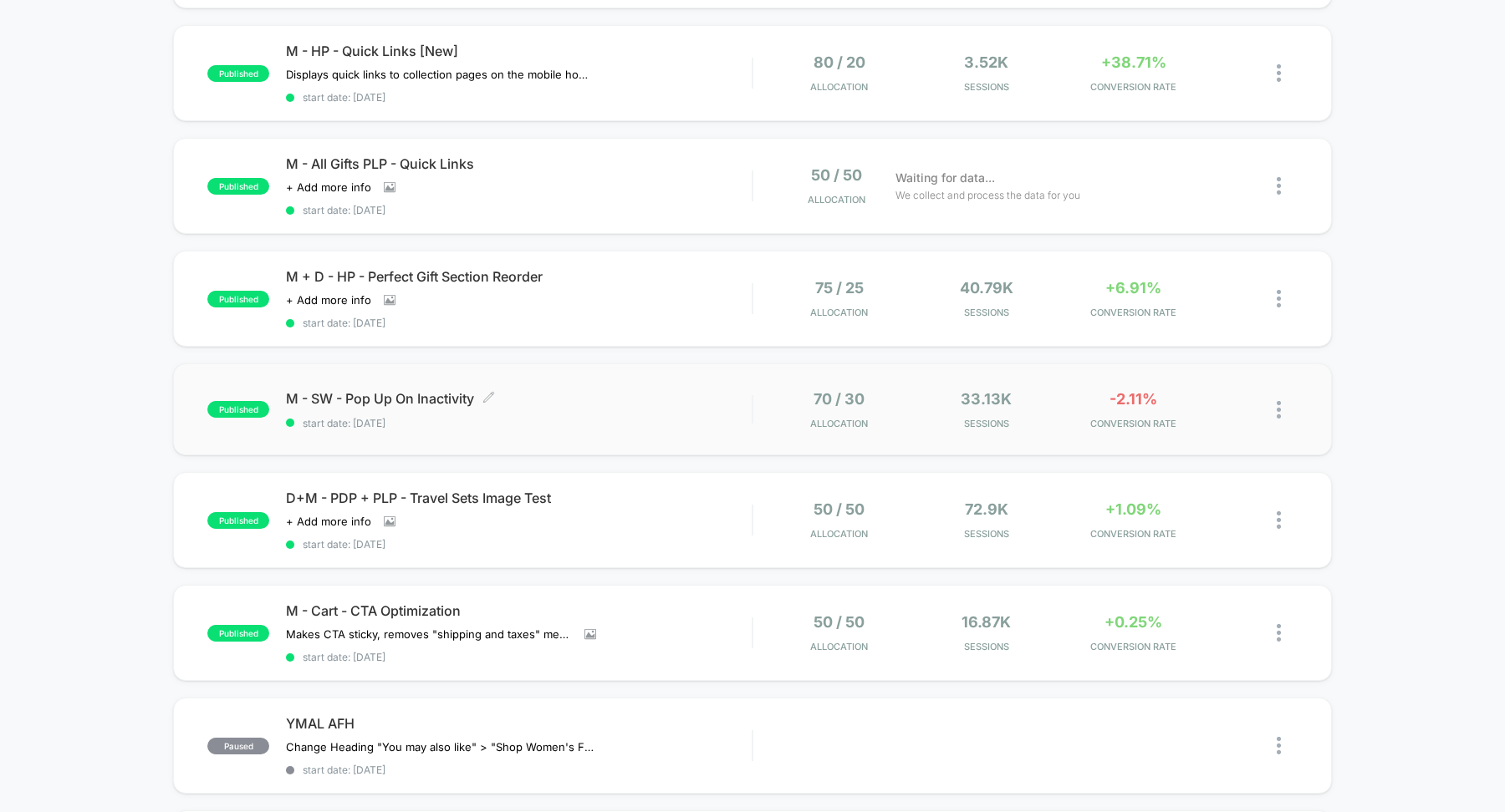
click at [580, 417] on span "start date: [DATE]" at bounding box center [518, 423] width 466 height 13
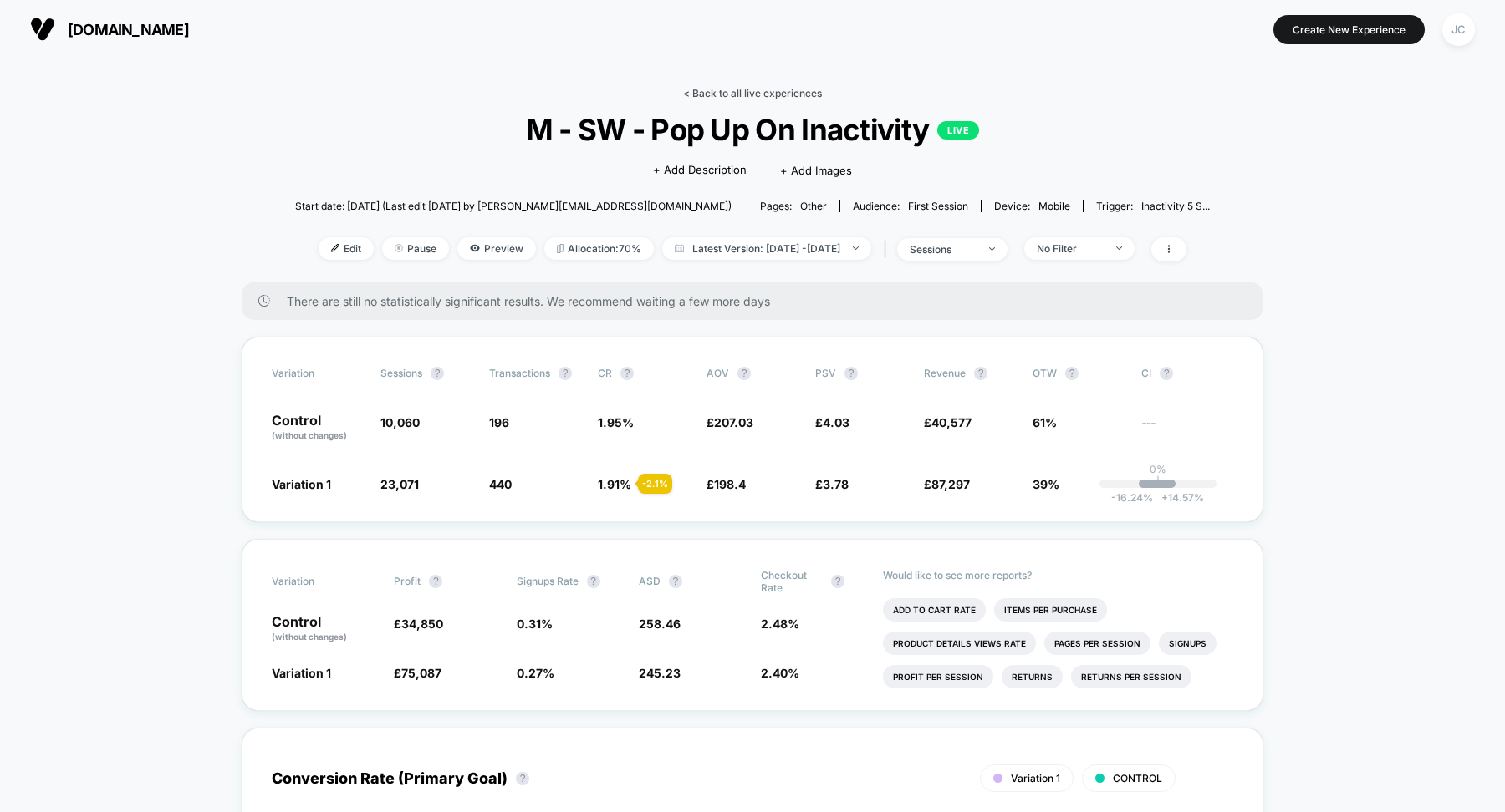
click at [694, 90] on link "< Back to all live experiences" at bounding box center [752, 93] width 139 height 13
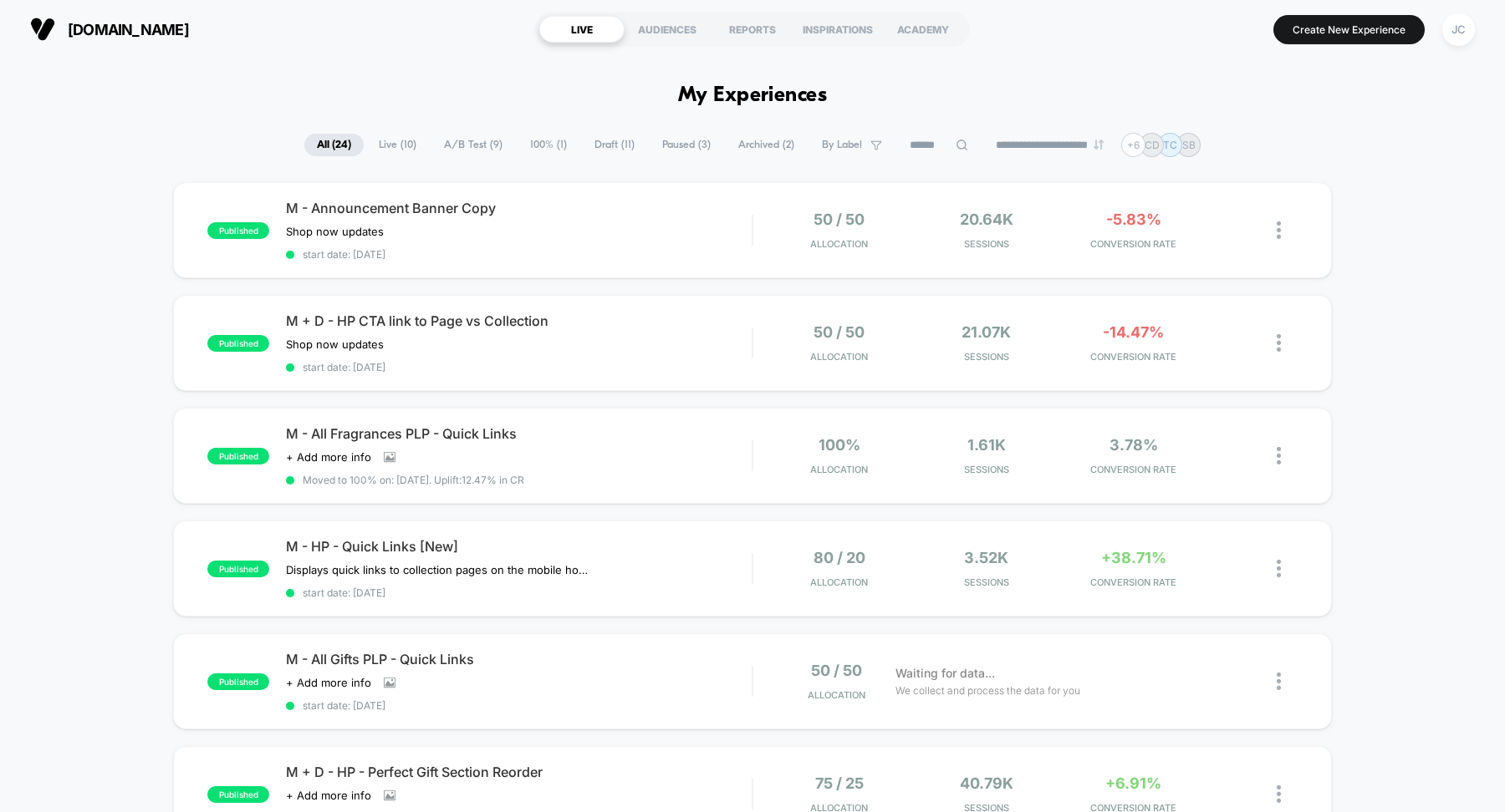
scroll to position [13, 0]
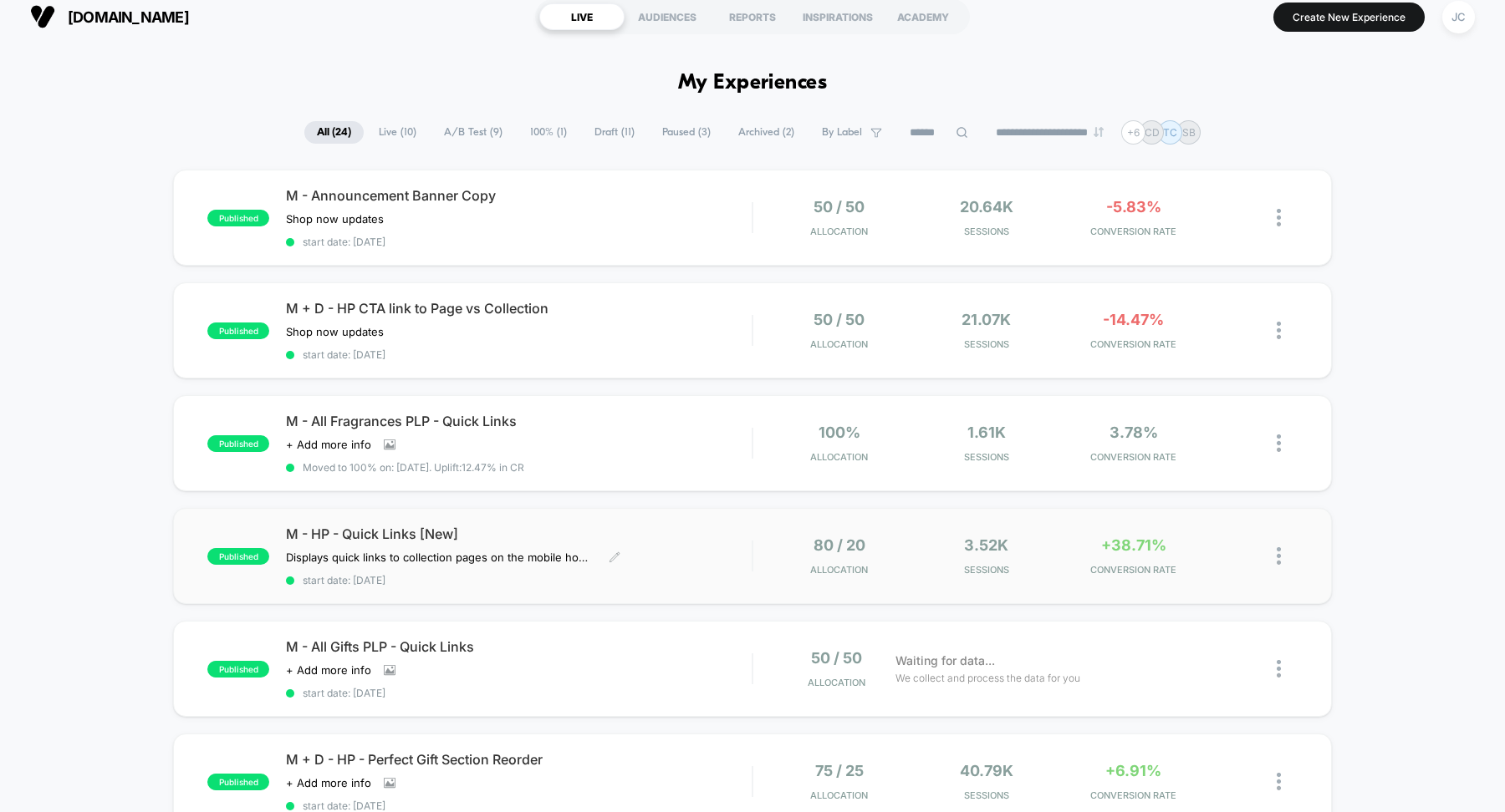
click at [667, 553] on div "M - HP - Quick Links [New] Displays quick links to collection pages on the mobi…" at bounding box center [518, 556] width 466 height 61
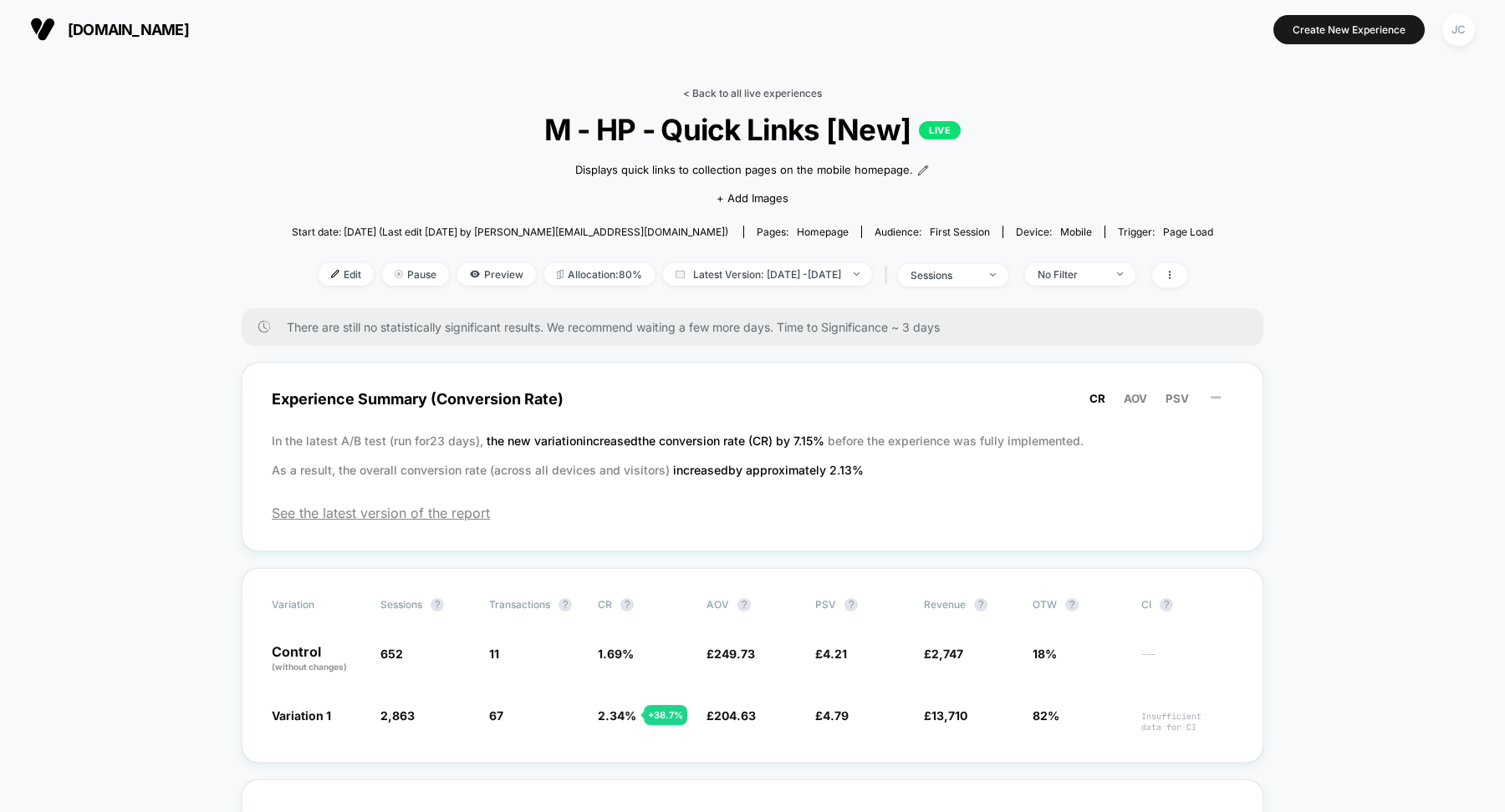
click at [764, 93] on link "< Back to all live experiences" at bounding box center [752, 93] width 139 height 13
